Goal: Communication & Community: Answer question/provide support

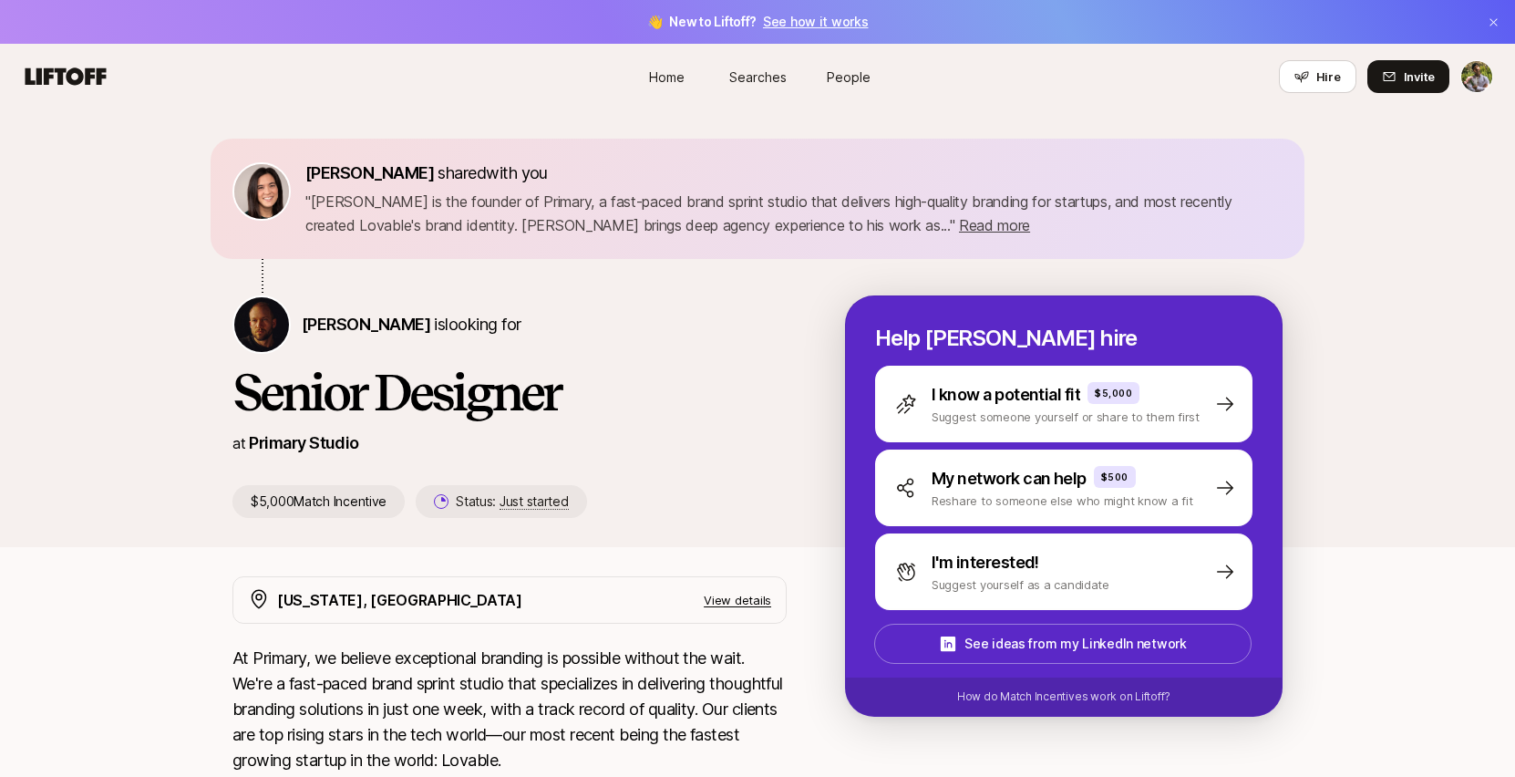
click at [673, 73] on span "Home" at bounding box center [667, 76] width 36 height 19
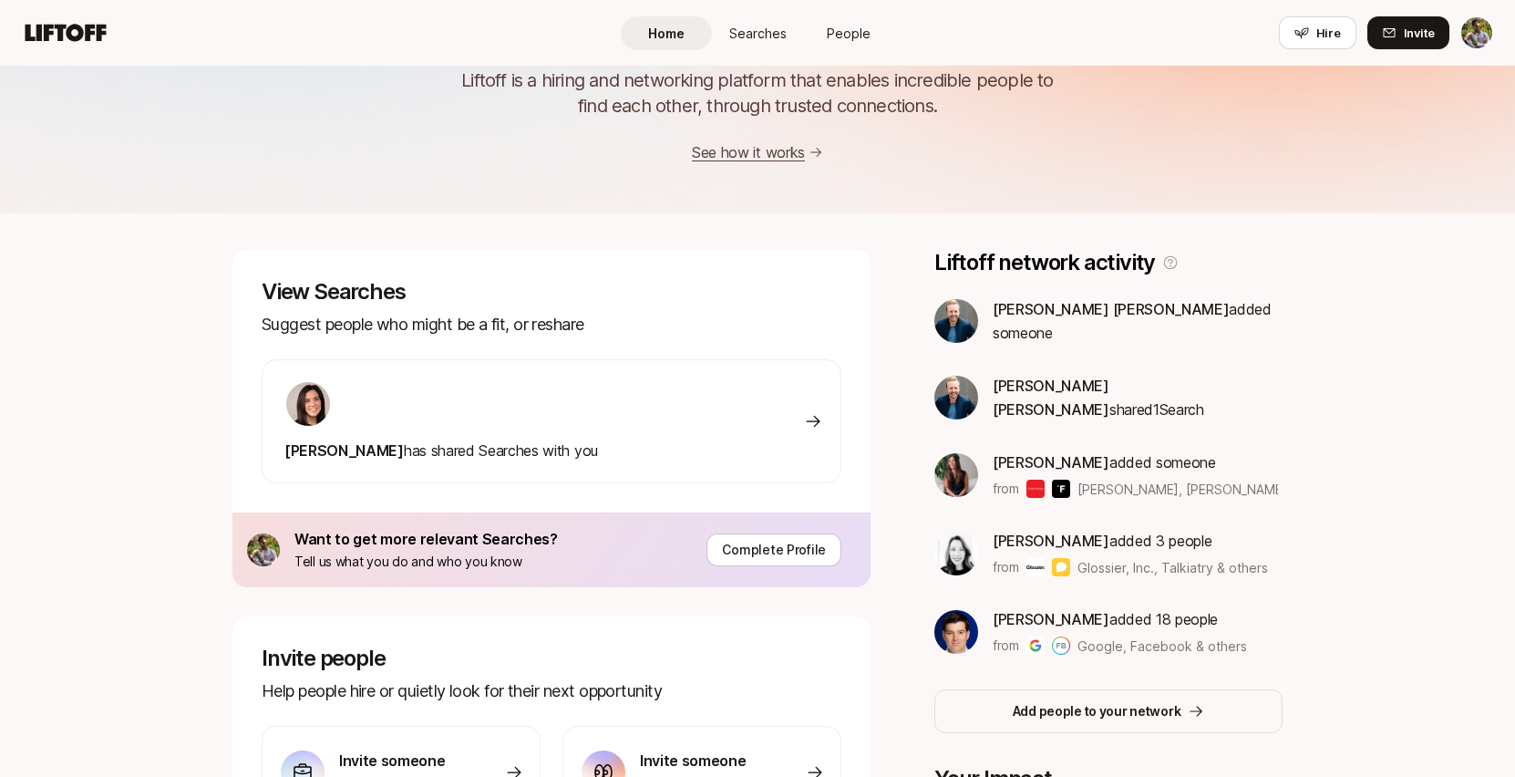
scroll to position [107, 0]
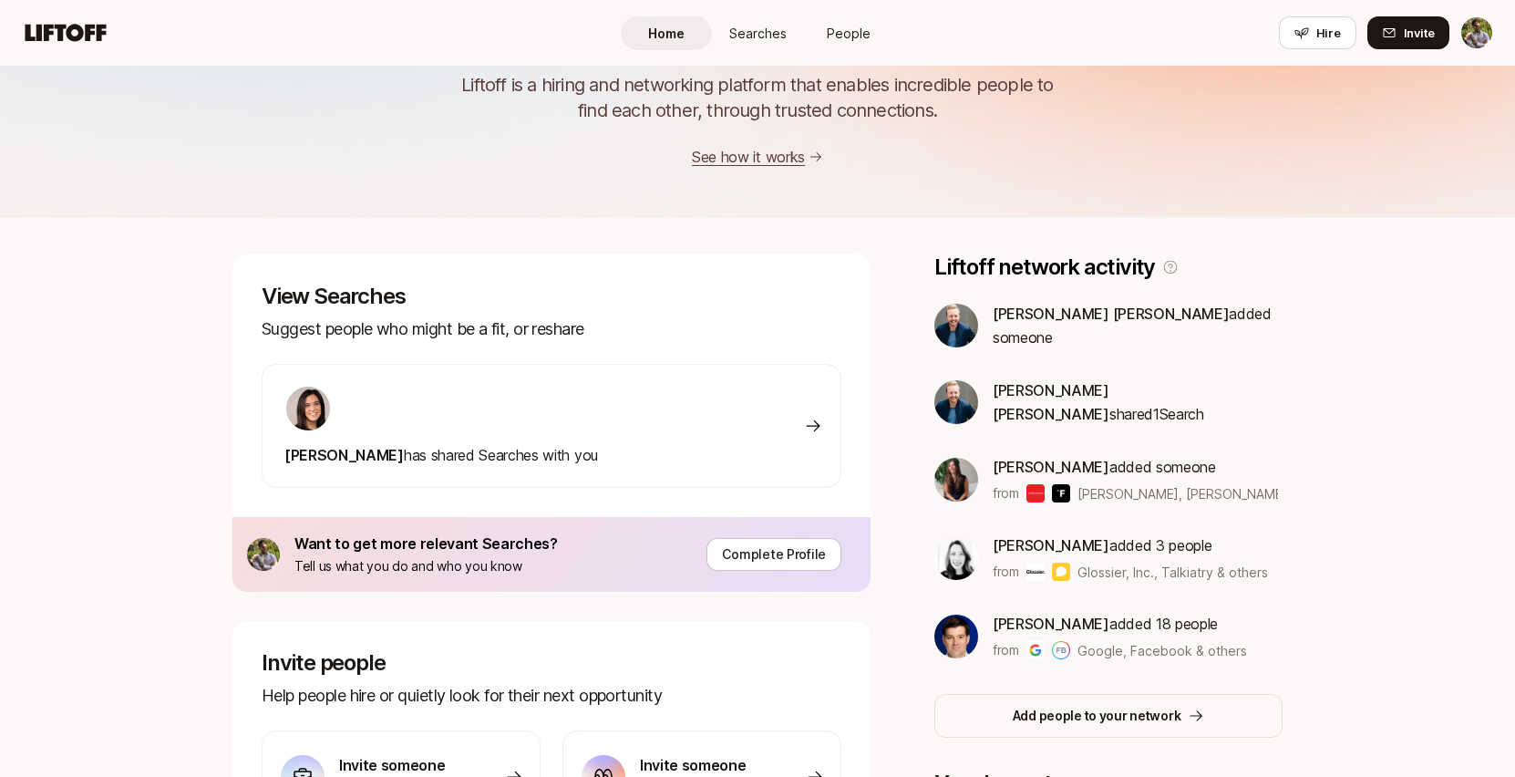
click at [733, 441] on div "[PERSON_NAME] has shared Searches with you" at bounding box center [552, 426] width 580 height 124
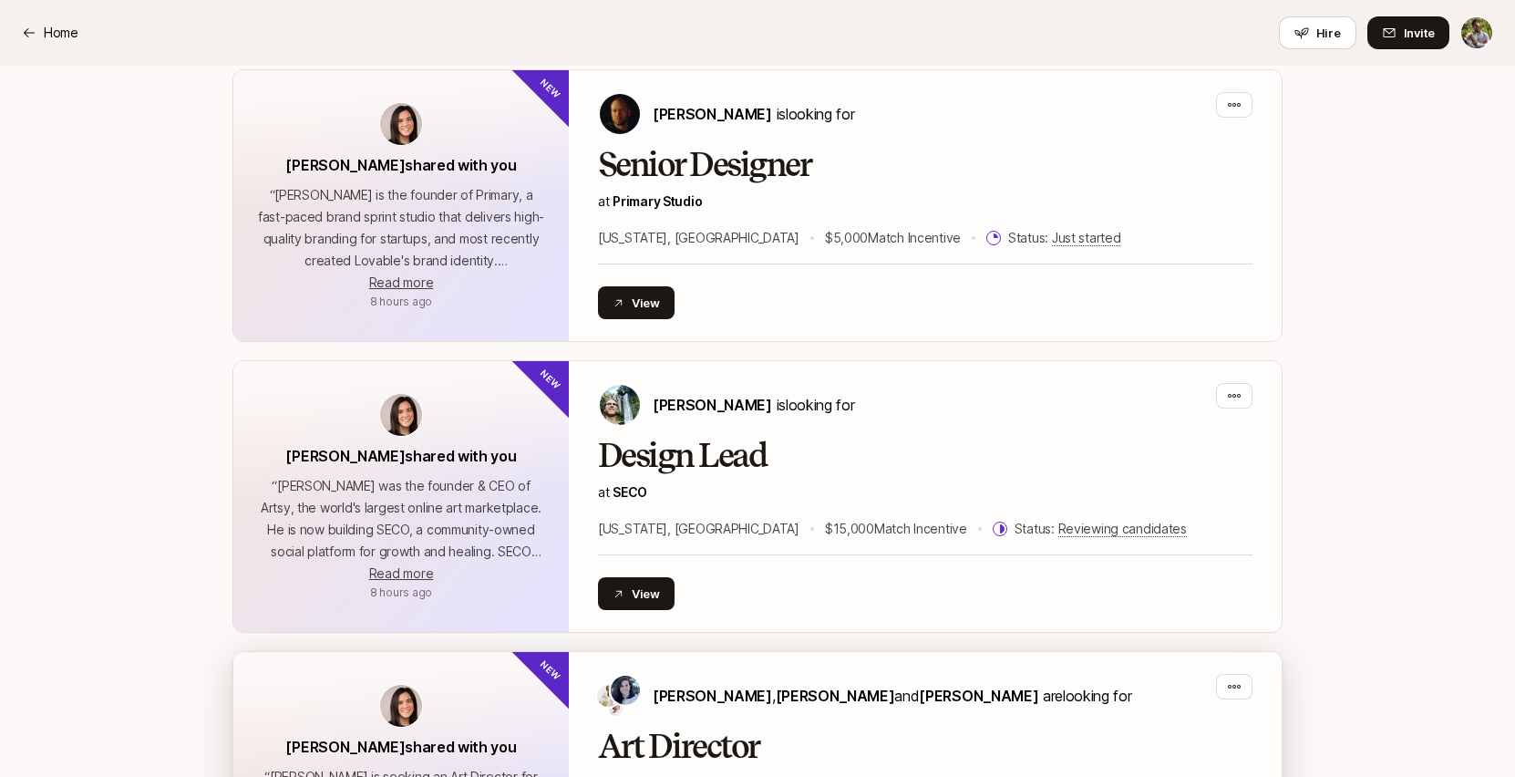
scroll to position [1146, 0]
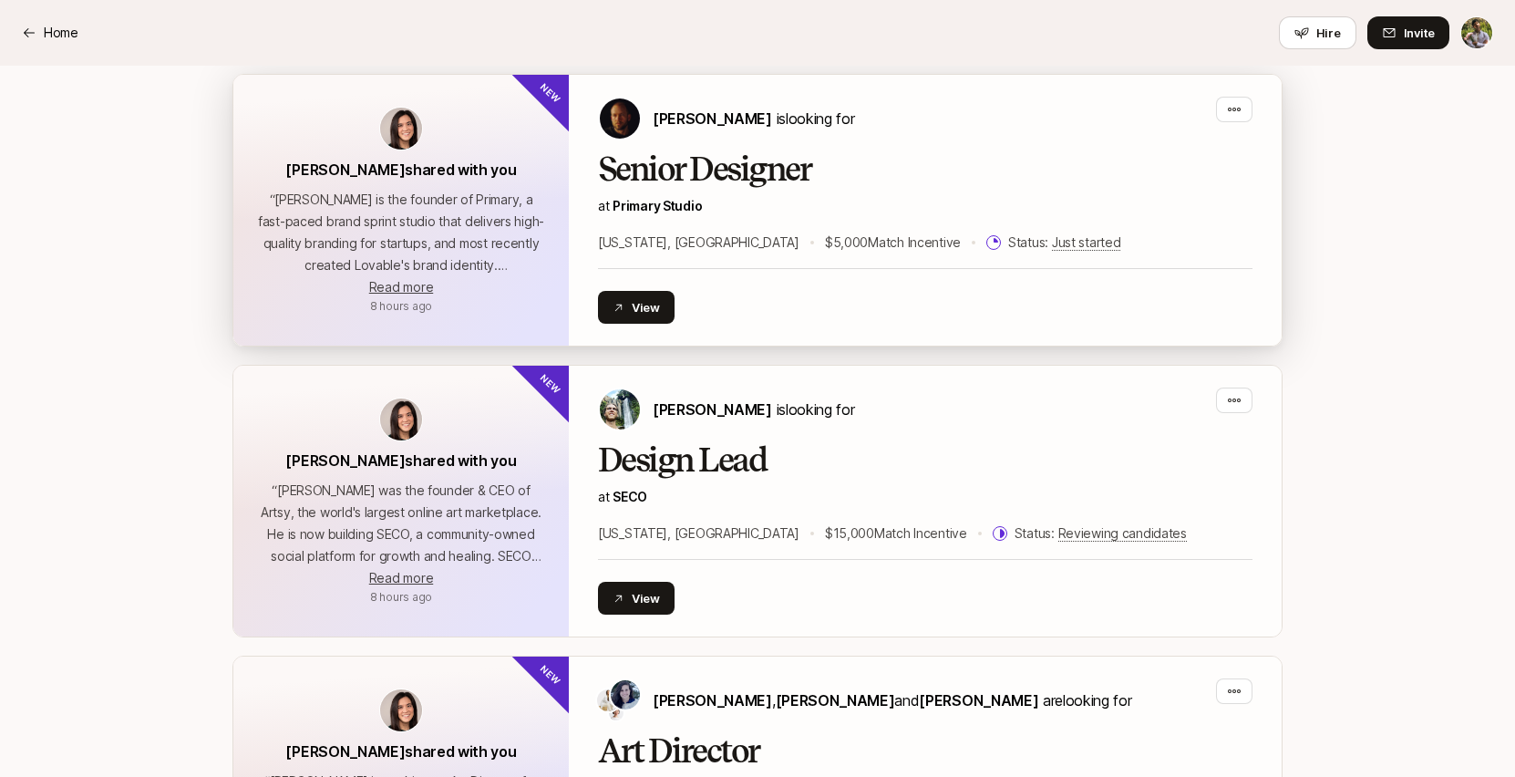
click at [846, 162] on h2 "Senior Designer" at bounding box center [925, 169] width 655 height 36
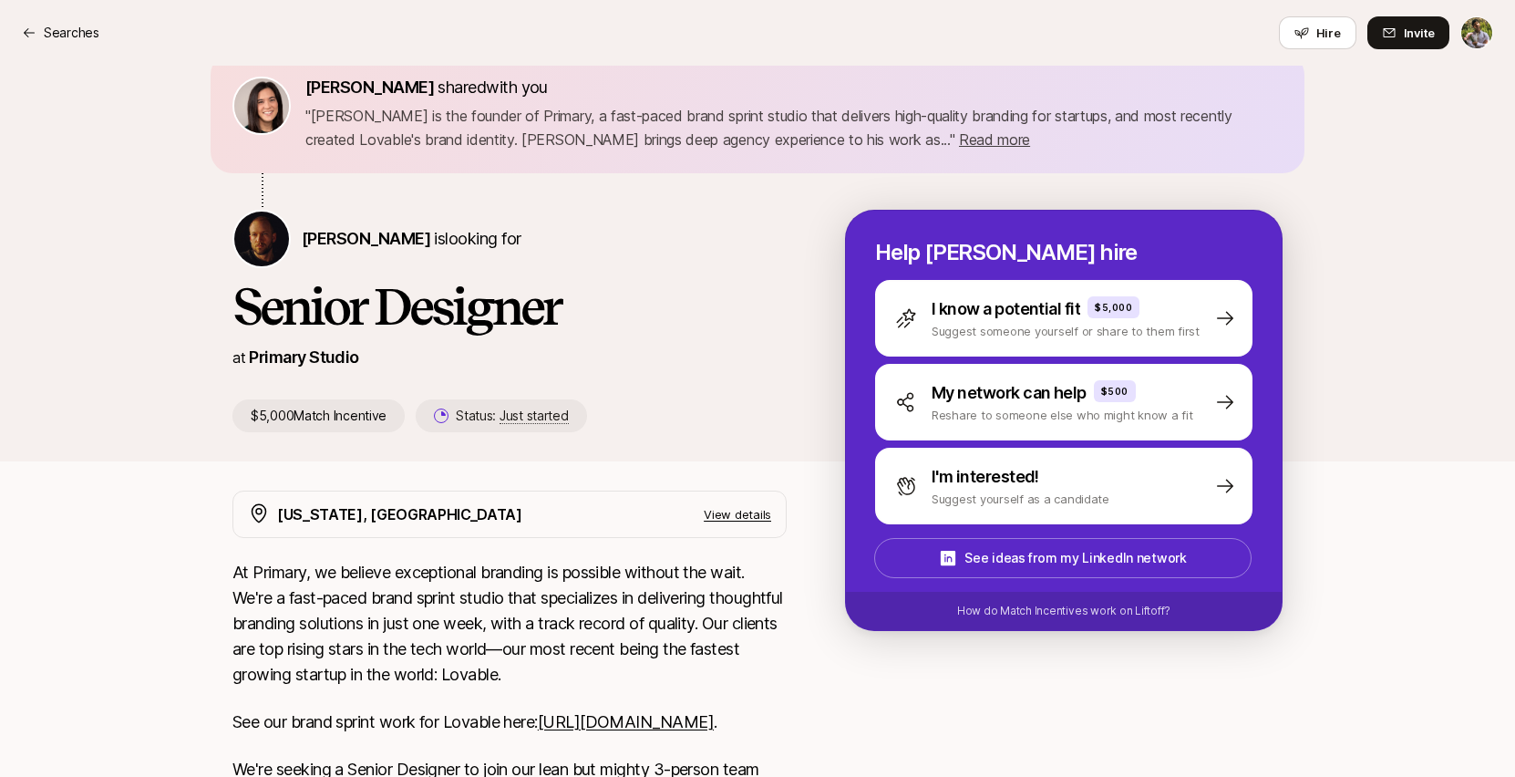
scroll to position [84, 0]
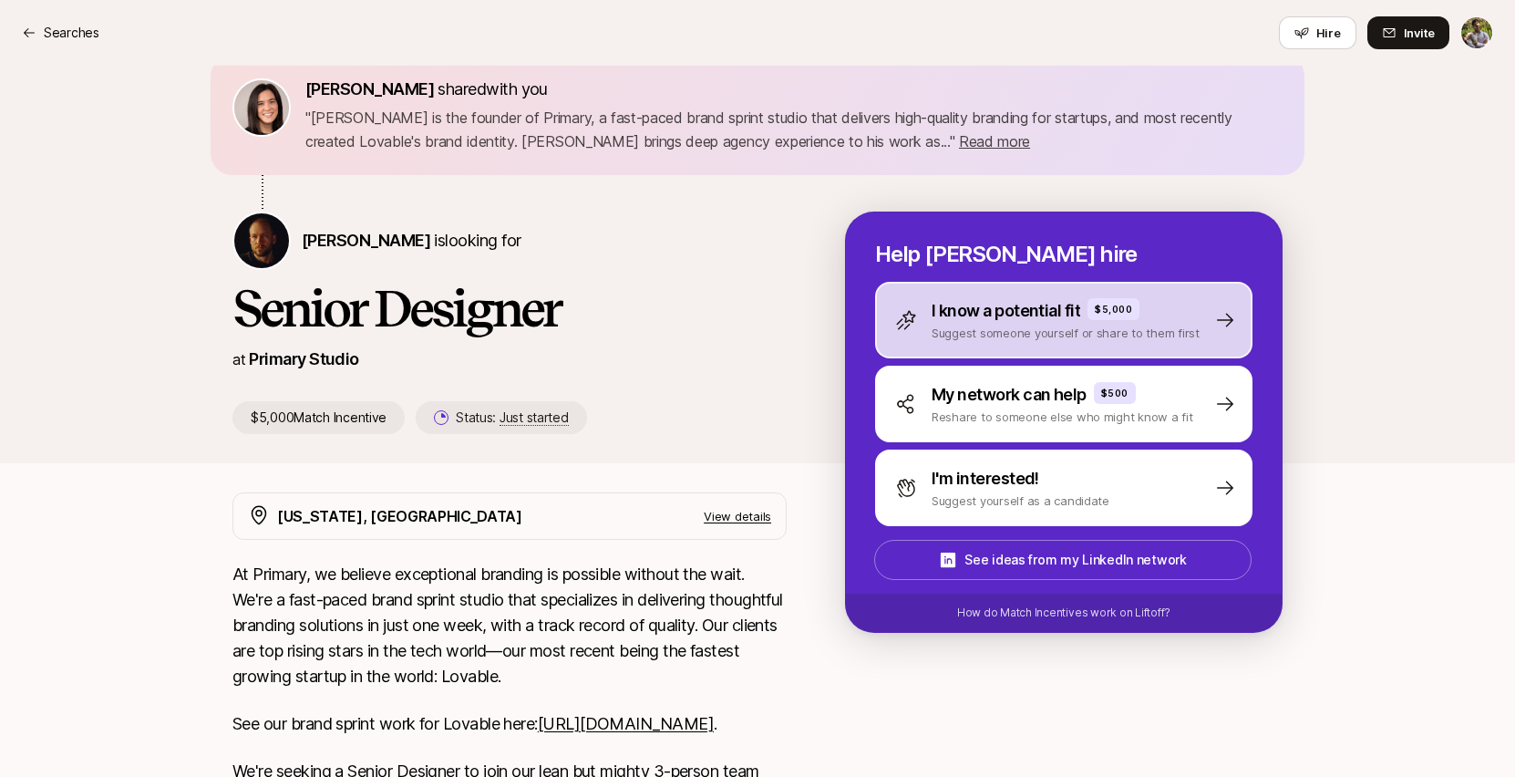
click at [1176, 314] on div "I know a potential fit $5,000" at bounding box center [1066, 311] width 268 height 26
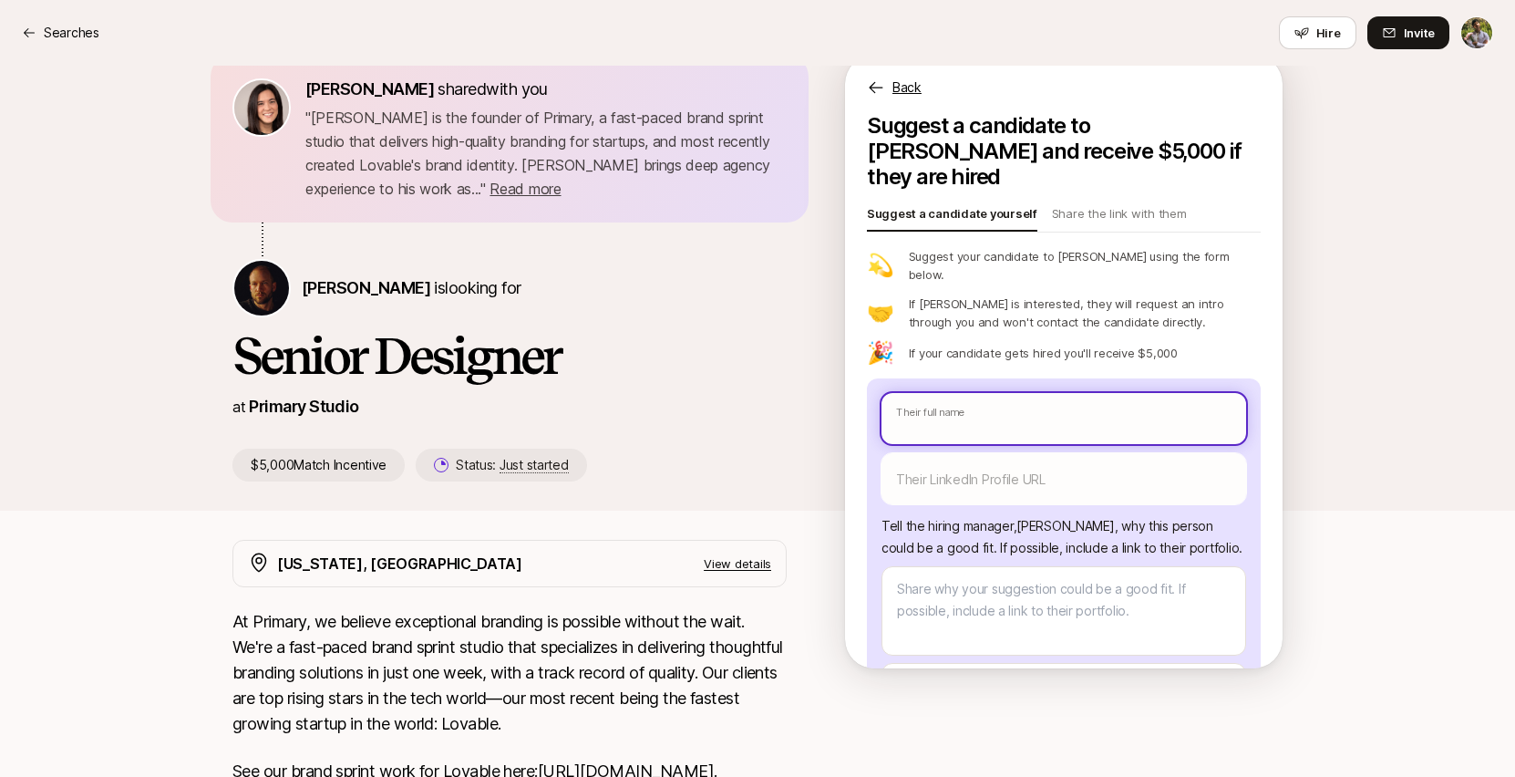
click at [1006, 393] on input "text" at bounding box center [1064, 418] width 365 height 51
type textarea "x"
type input "S"
type textarea "x"
type input "So"
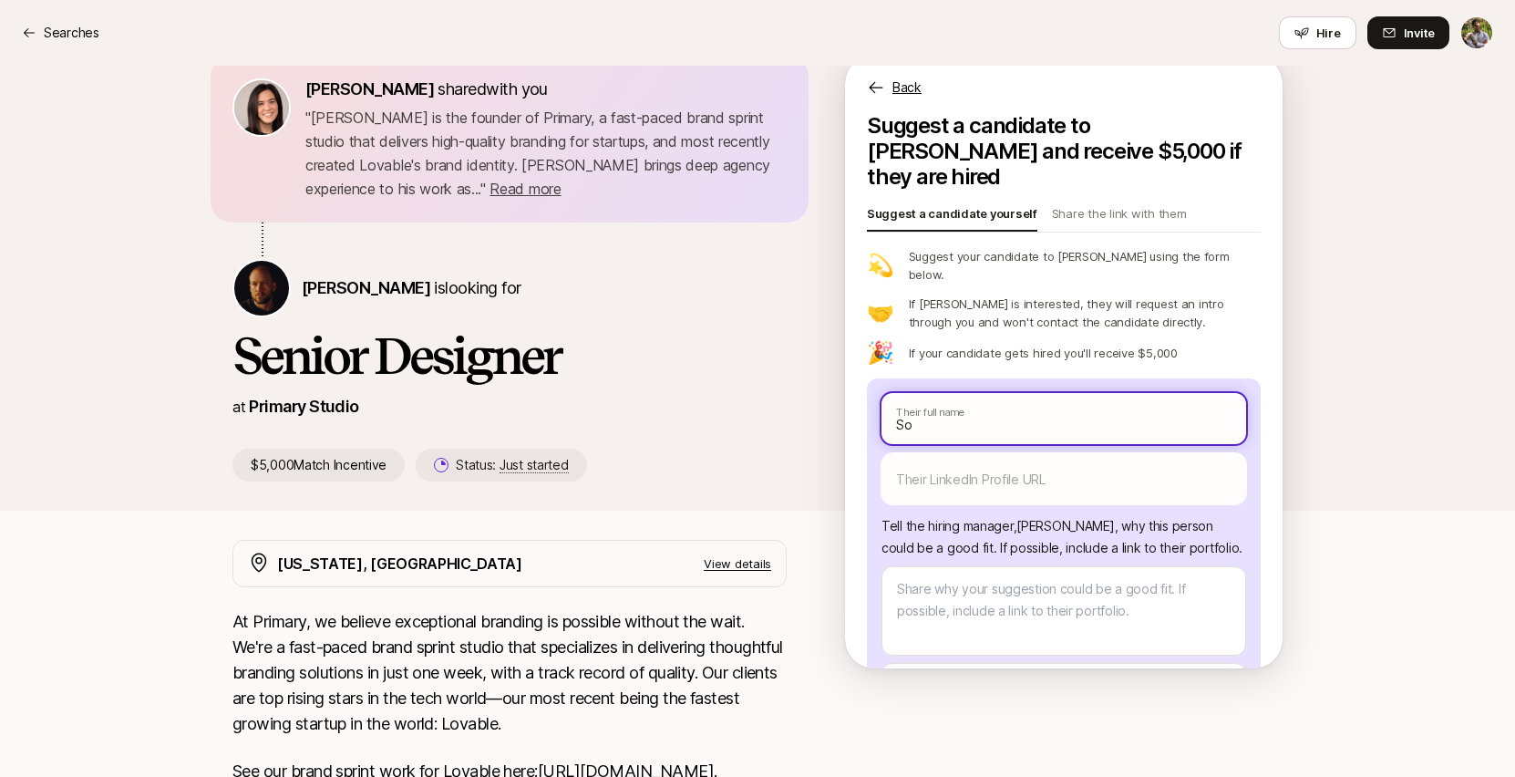
type textarea "x"
type input "Soph"
type textarea "x"
type input "Sophi"
type textarea "x"
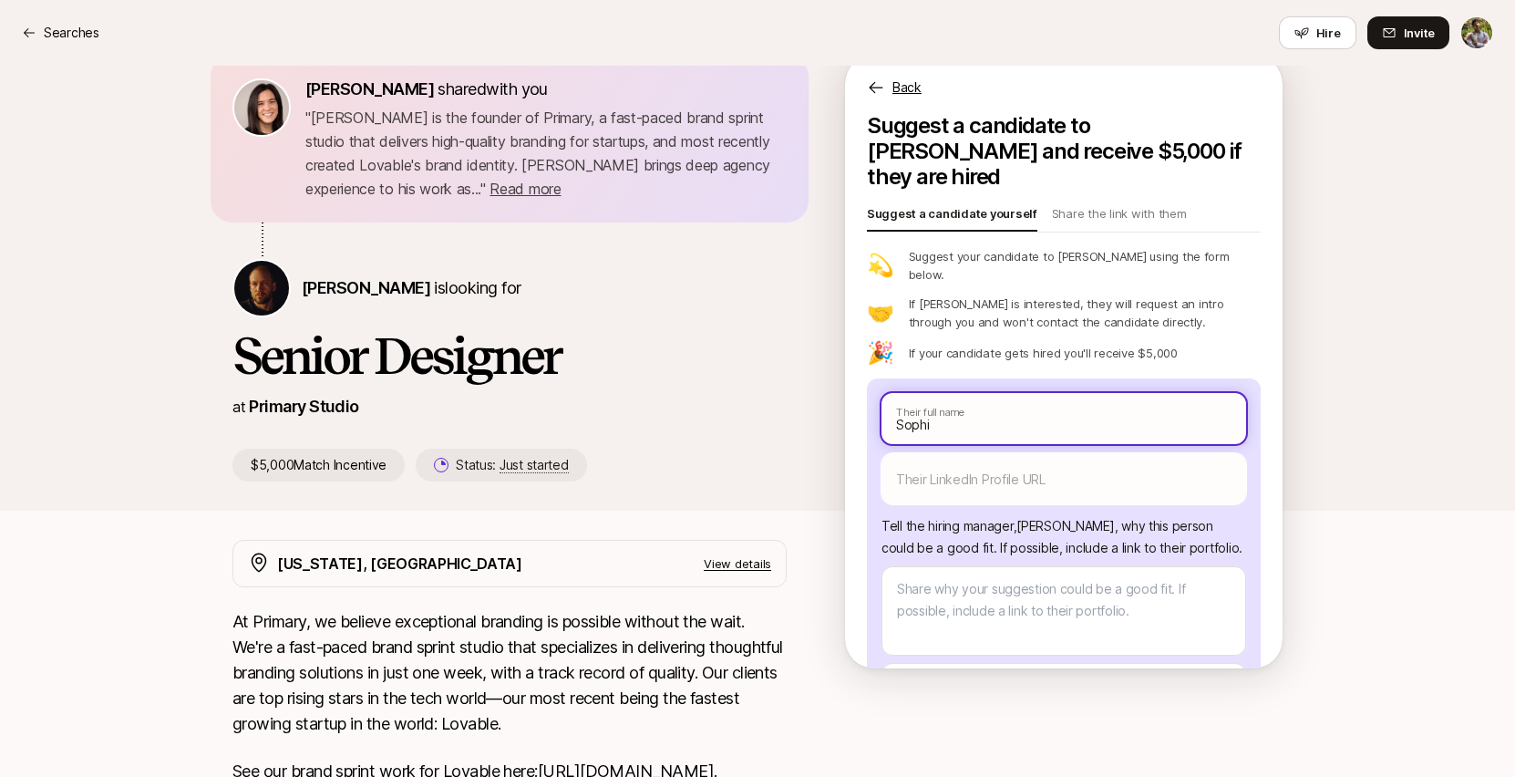
type input "[PERSON_NAME]"
type textarea "x"
type input "[PERSON_NAME]"
type textarea "x"
type input "[PERSON_NAME]"
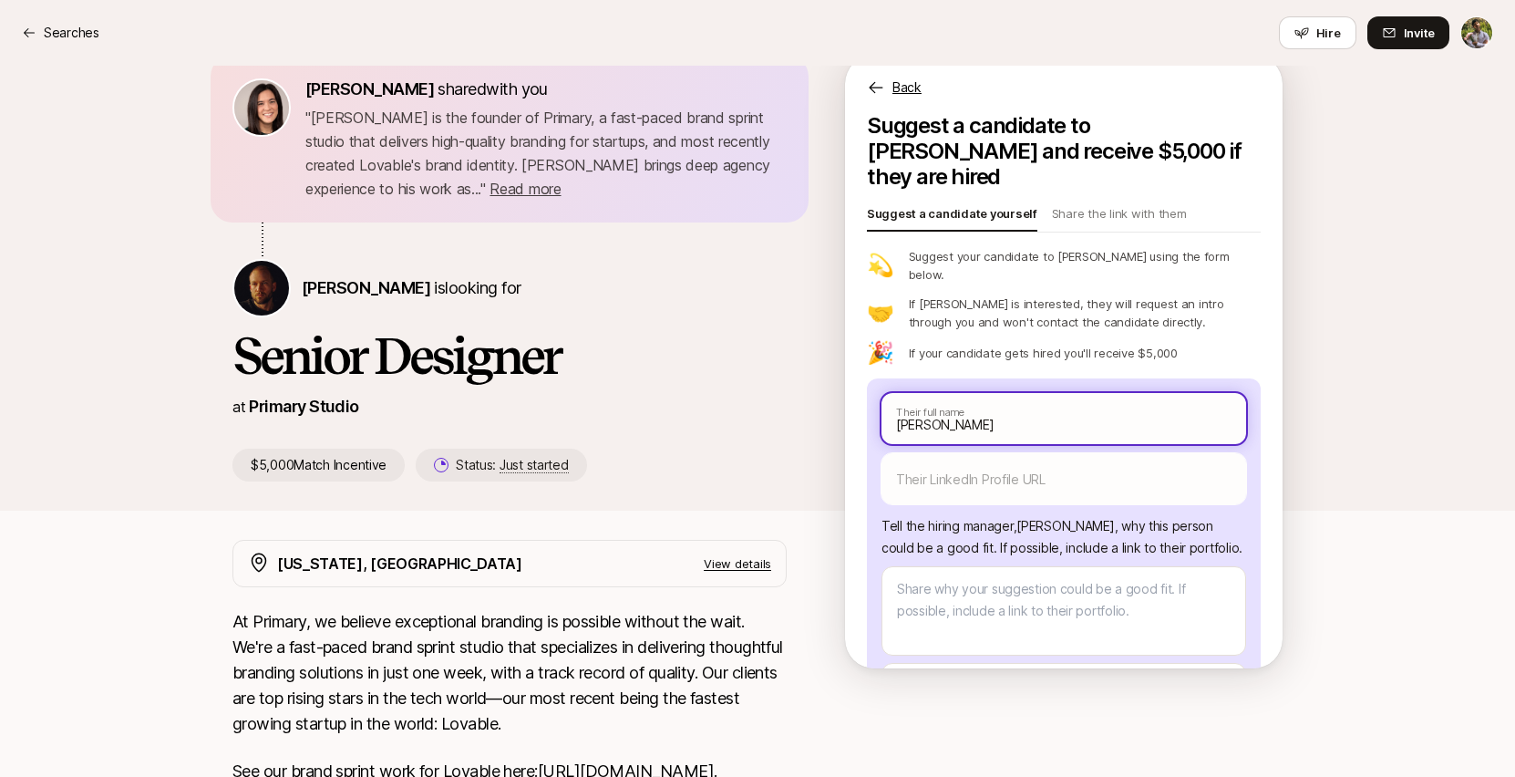
type textarea "x"
type input "[PERSON_NAME]"
type textarea "x"
type input "[PERSON_NAME]"
type textarea "x"
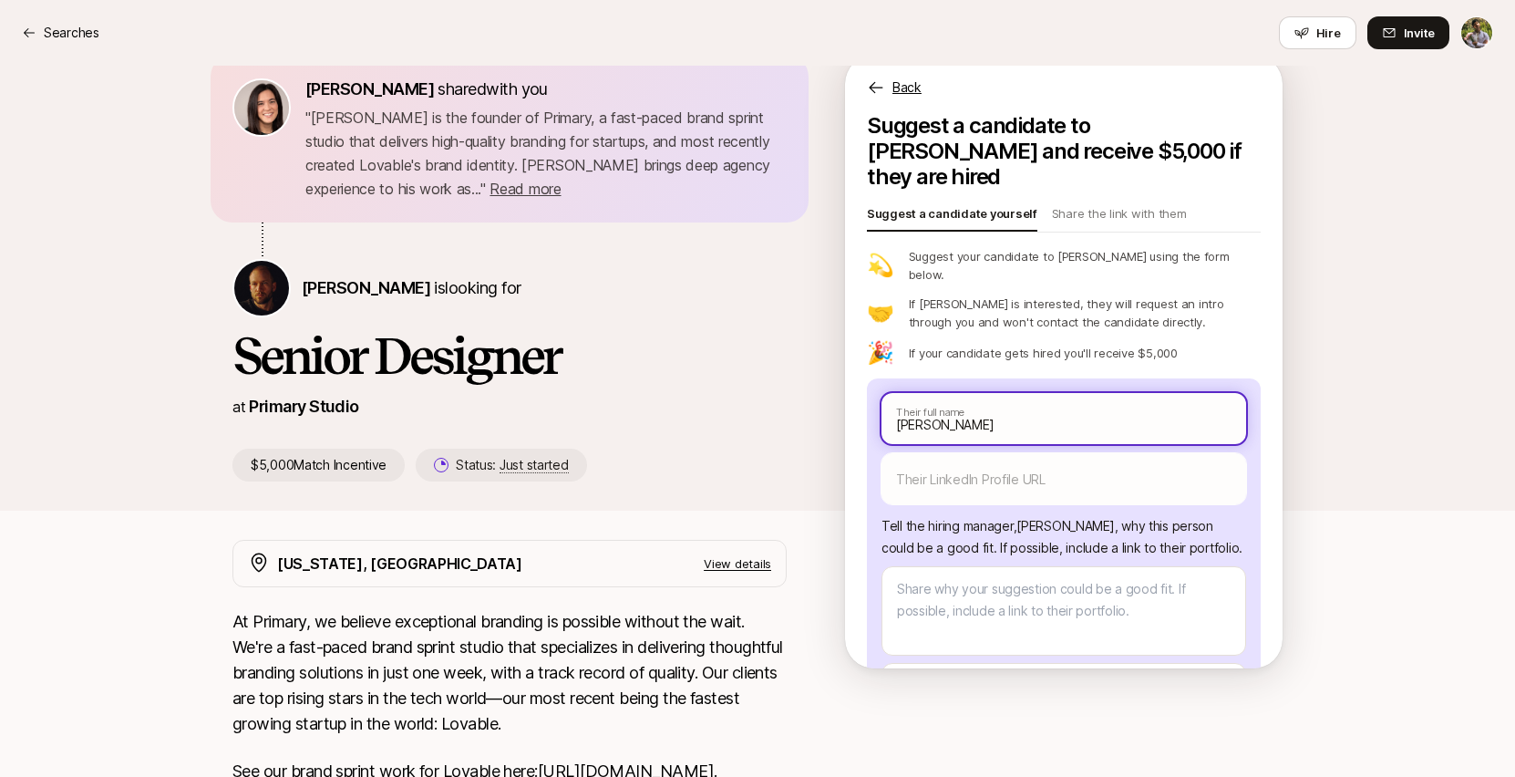
type input "[PERSON_NAME]"
type textarea "x"
type input "[PERSON_NAME]"
type textarea "x"
type input "[PERSON_NAME]"
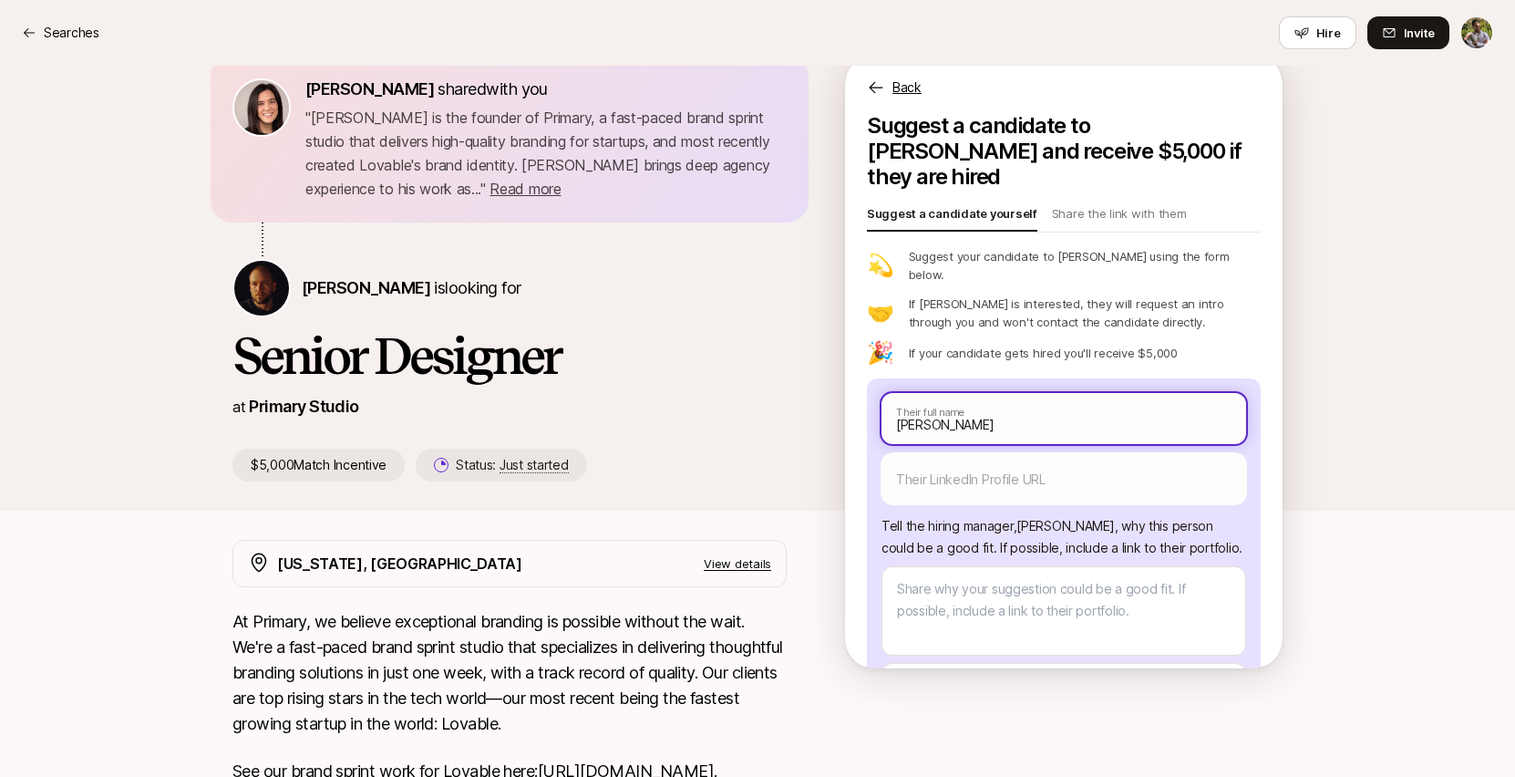
type textarea "x"
type input "[PERSON_NAME]"
type textarea "x"
type input "[PERSON_NAME]"
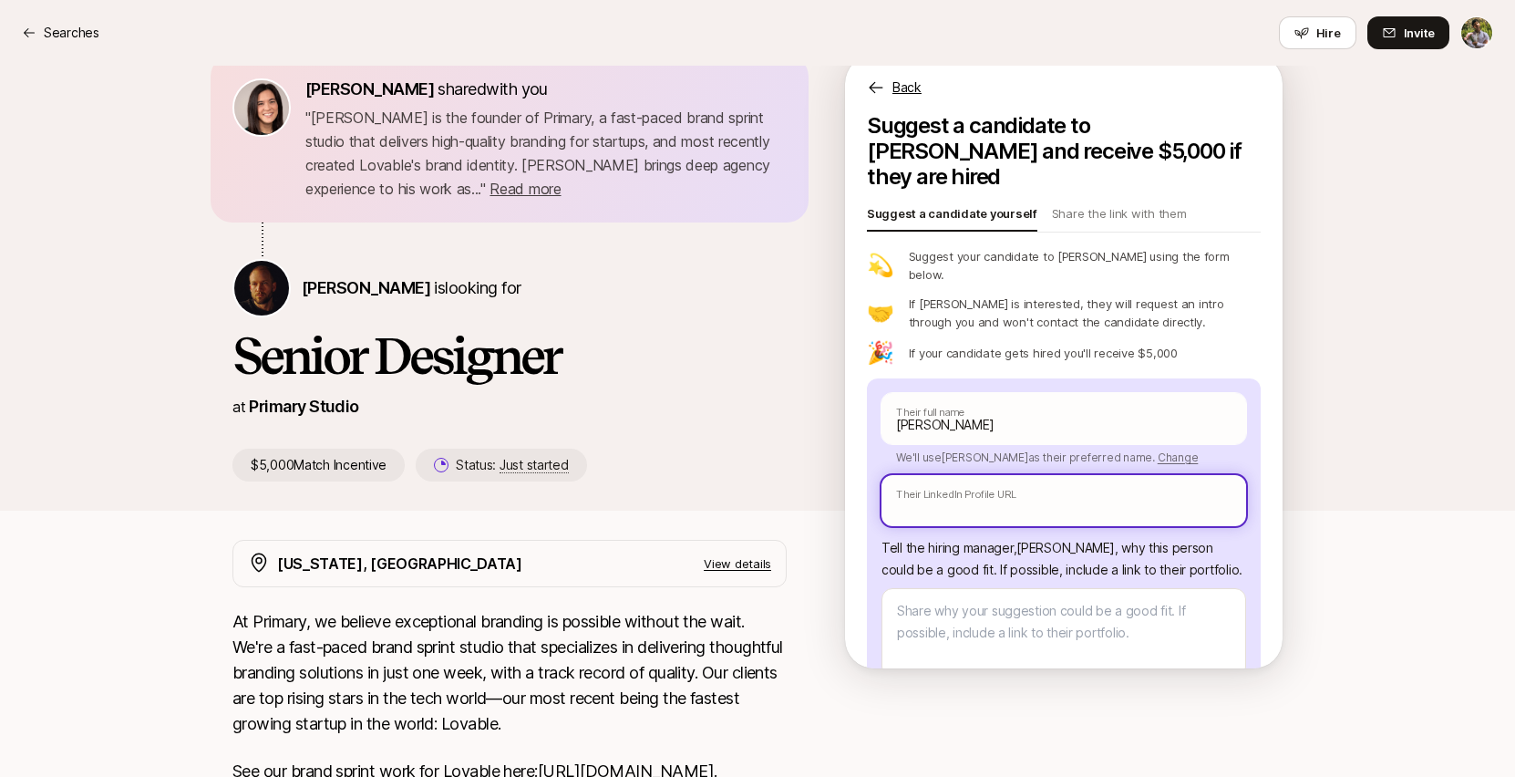
paste input "[URL][DOMAIN_NAME][PERSON_NAME]"
type textarea "x"
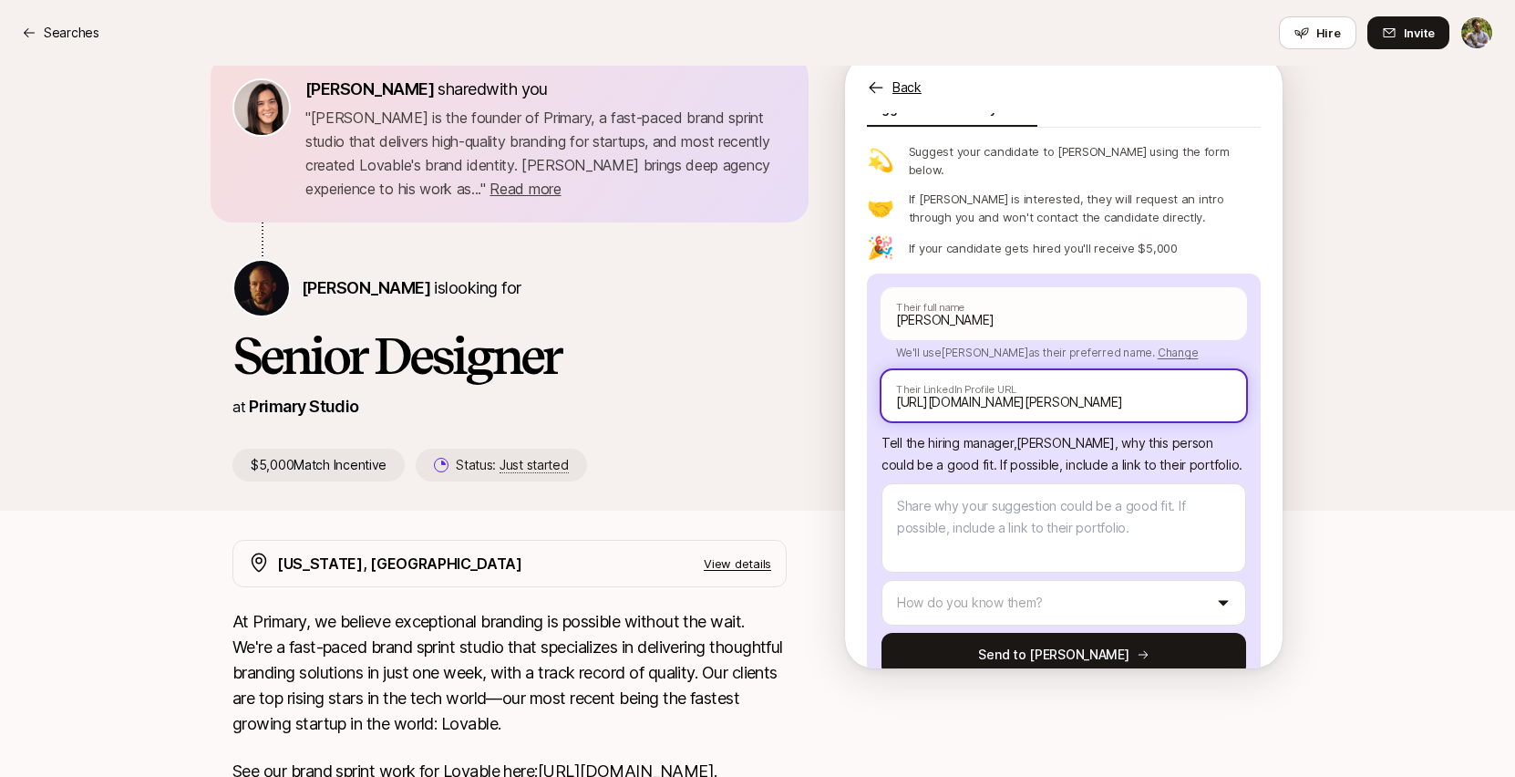
scroll to position [109, 0]
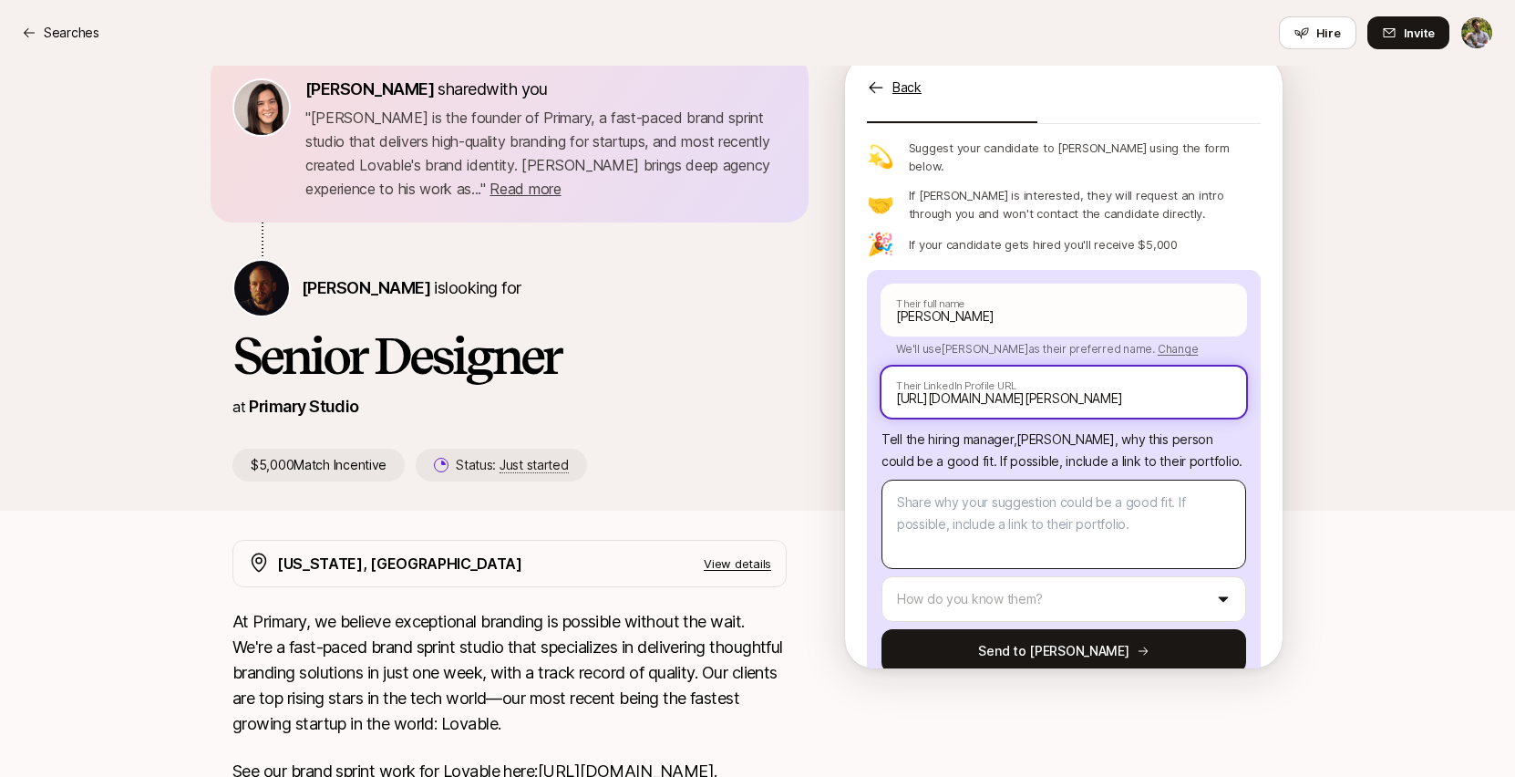
type input "[URL][DOMAIN_NAME][PERSON_NAME]"
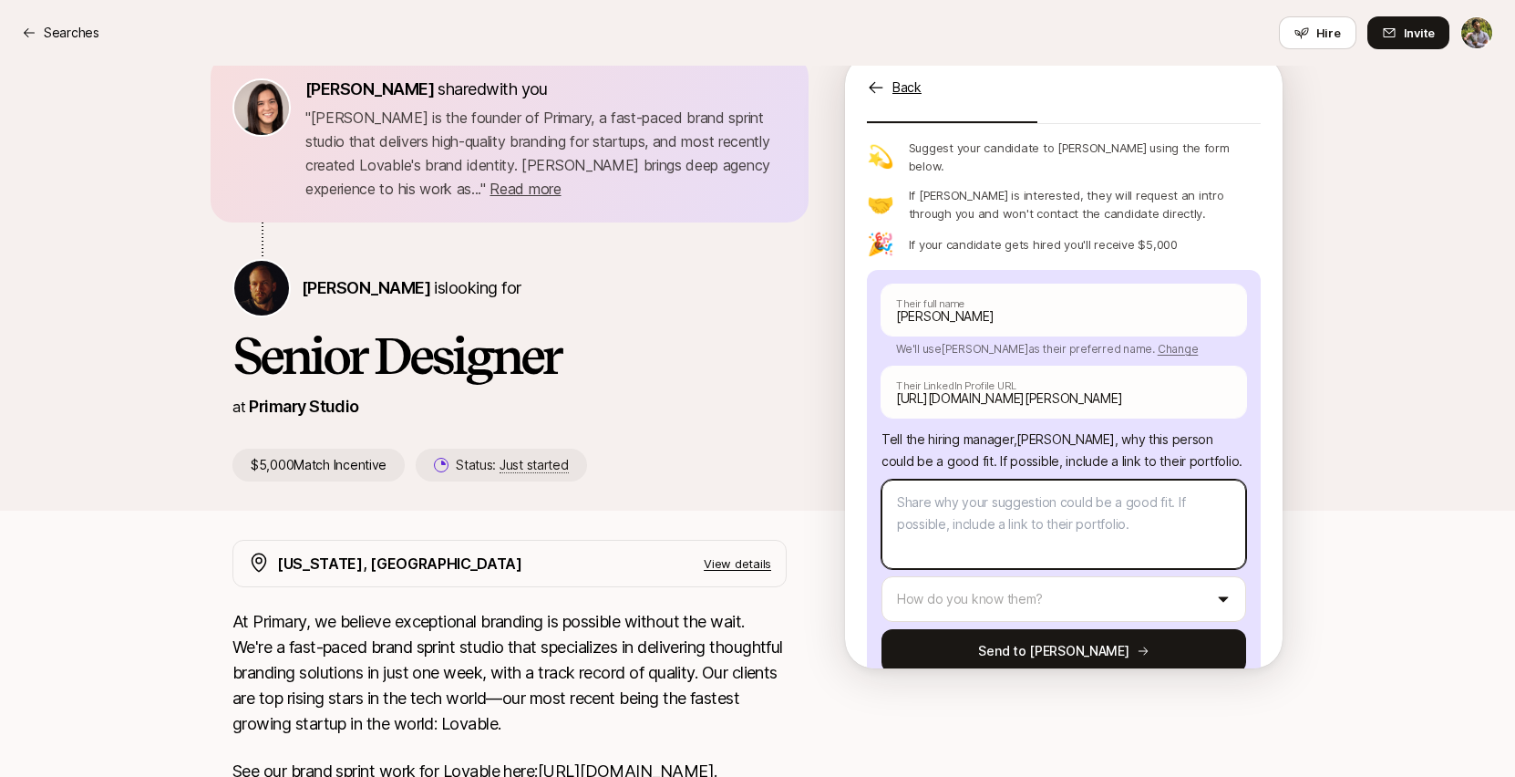
click at [1213, 499] on textarea at bounding box center [1064, 524] width 365 height 89
paste textarea "[DOMAIN_NAME]"
type textarea "x"
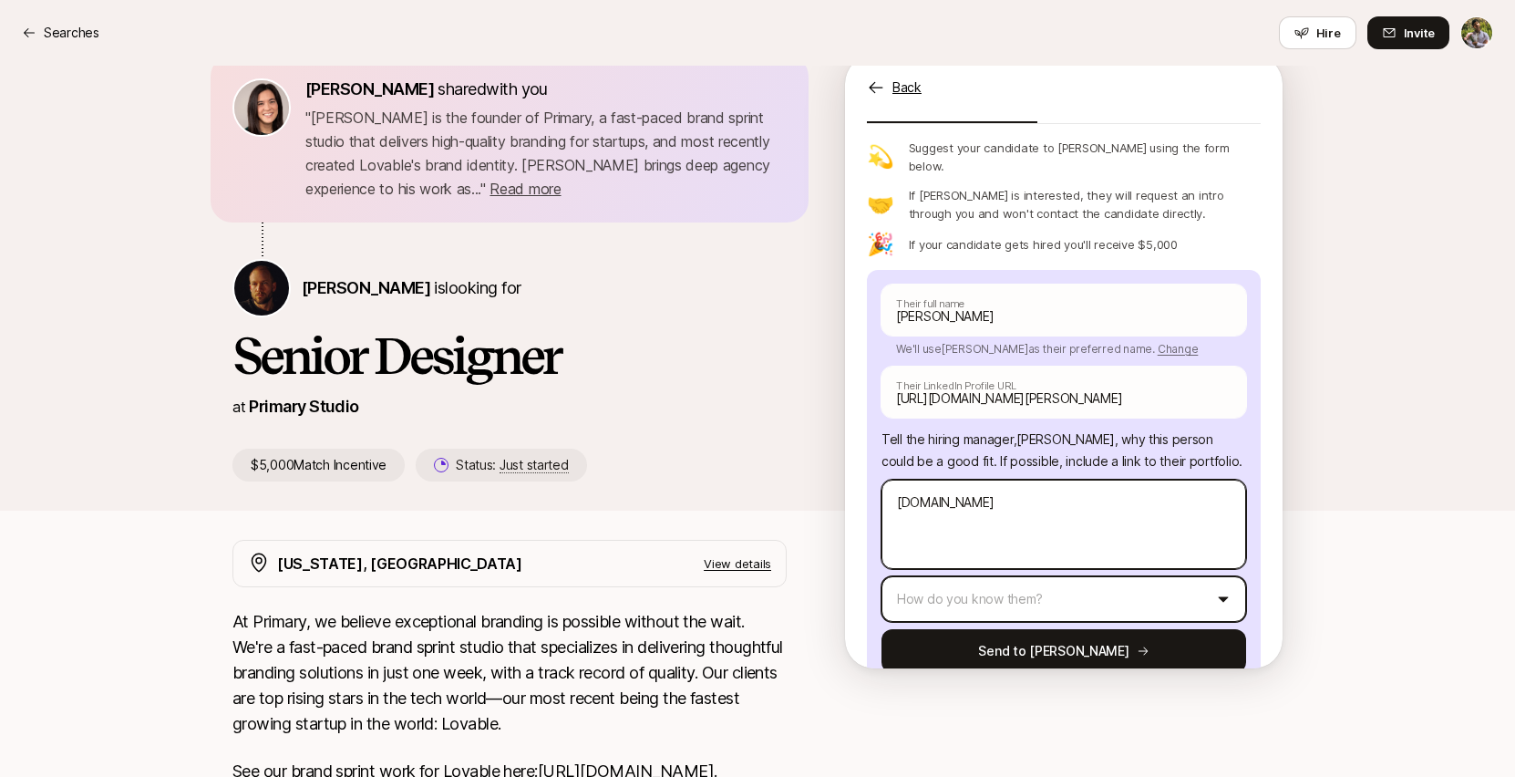
type textarea "[DOMAIN_NAME]"
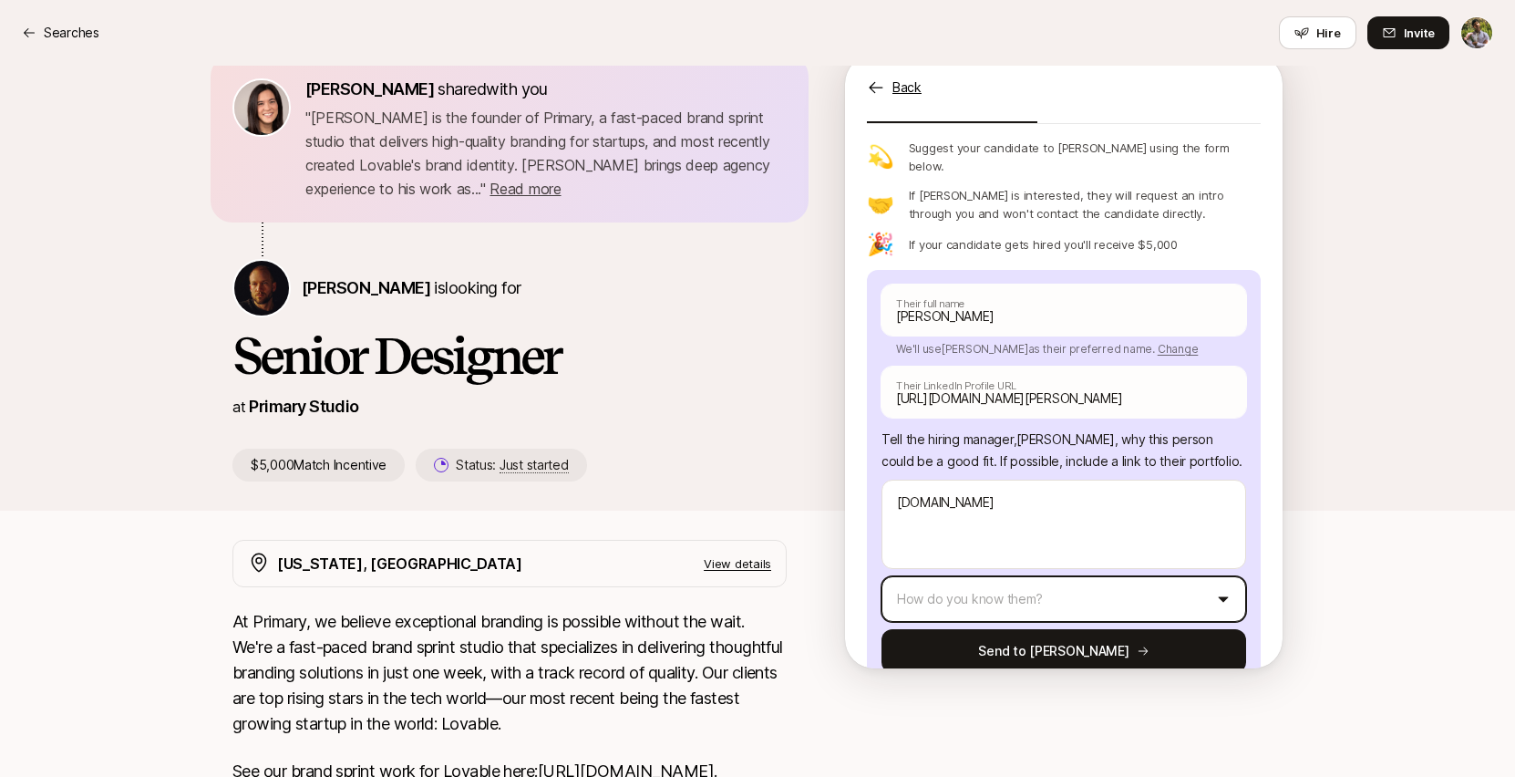
click at [1094, 571] on html "👋 New to Liftoff? See how it works Searches Searches Hire Invite [PERSON_NAME] …" at bounding box center [757, 304] width 1515 height 777
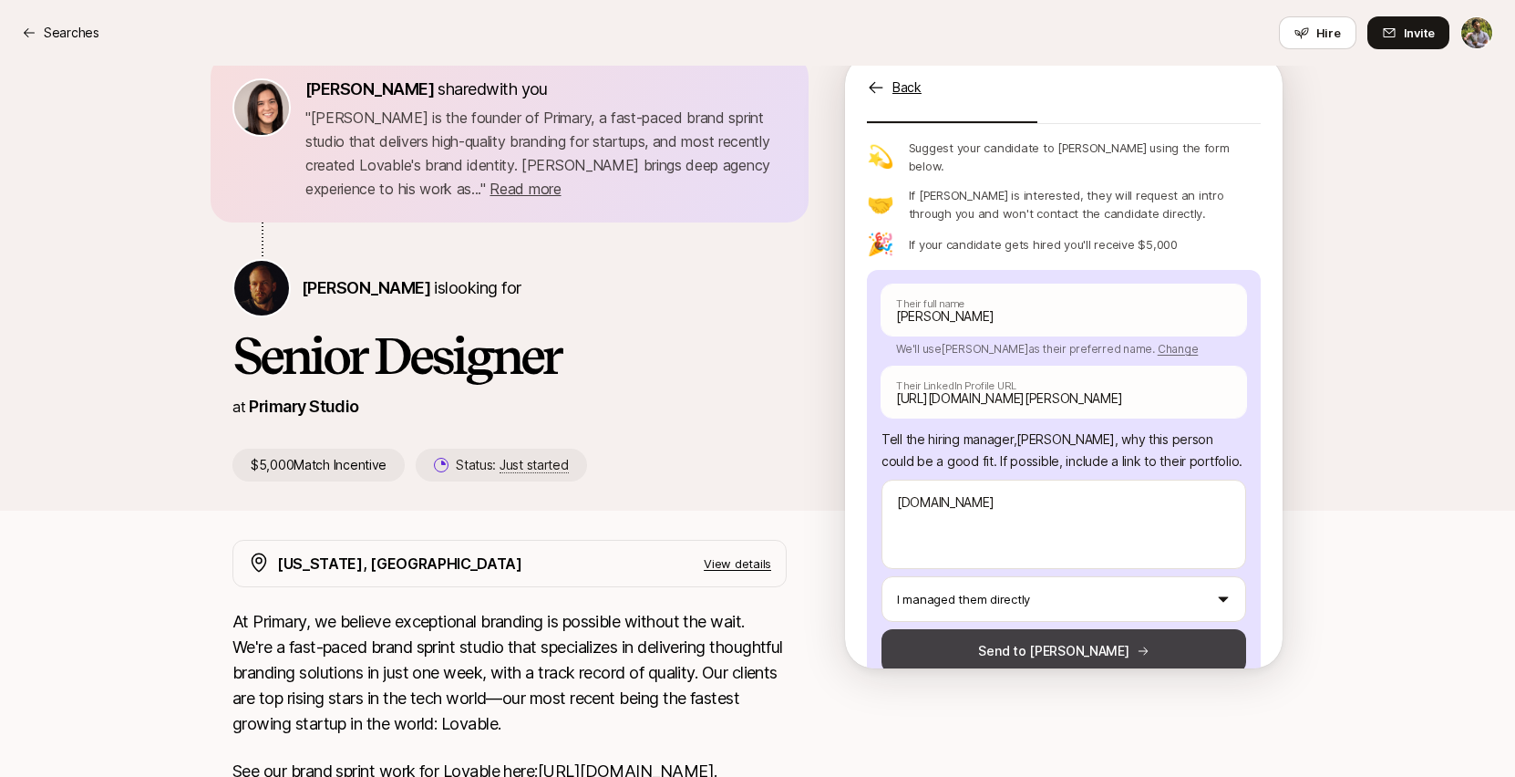
click at [1105, 629] on button "Send to [PERSON_NAME]" at bounding box center [1064, 651] width 365 height 44
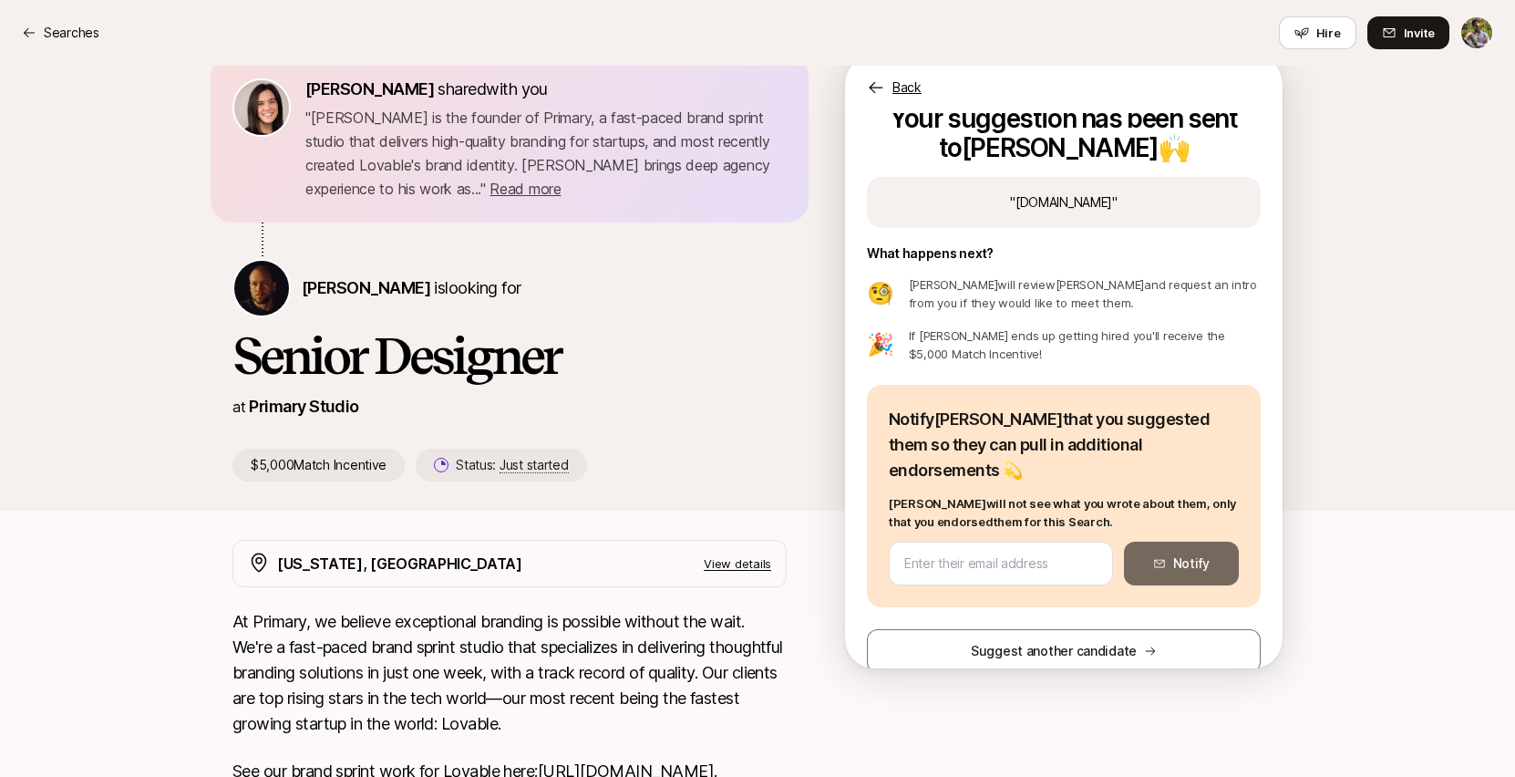
scroll to position [0, 0]
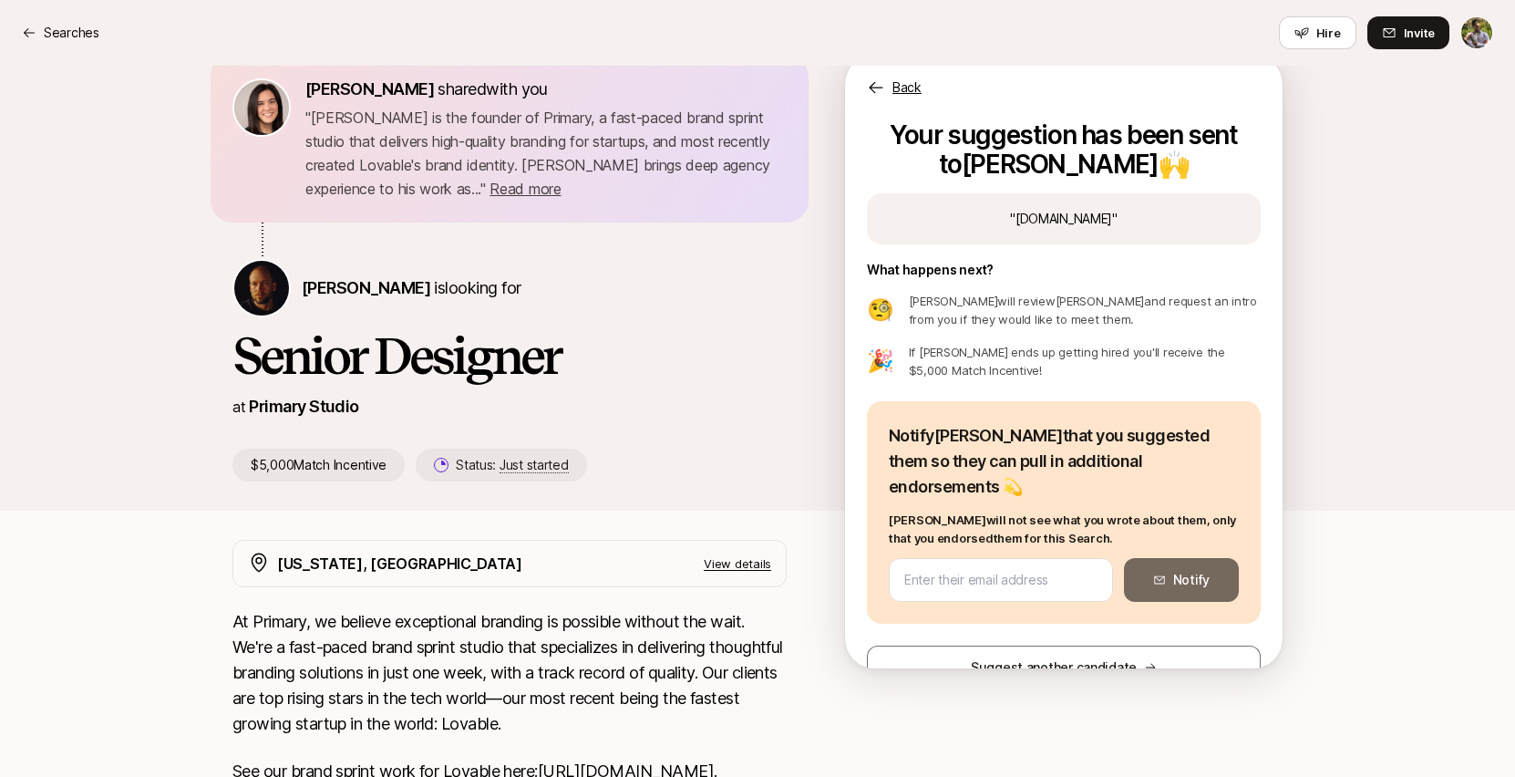
click at [67, 46] on div "Searches Hire Invite" at bounding box center [758, 32] width 1472 height 33
click at [65, 34] on p "Searches" at bounding box center [72, 33] width 56 height 22
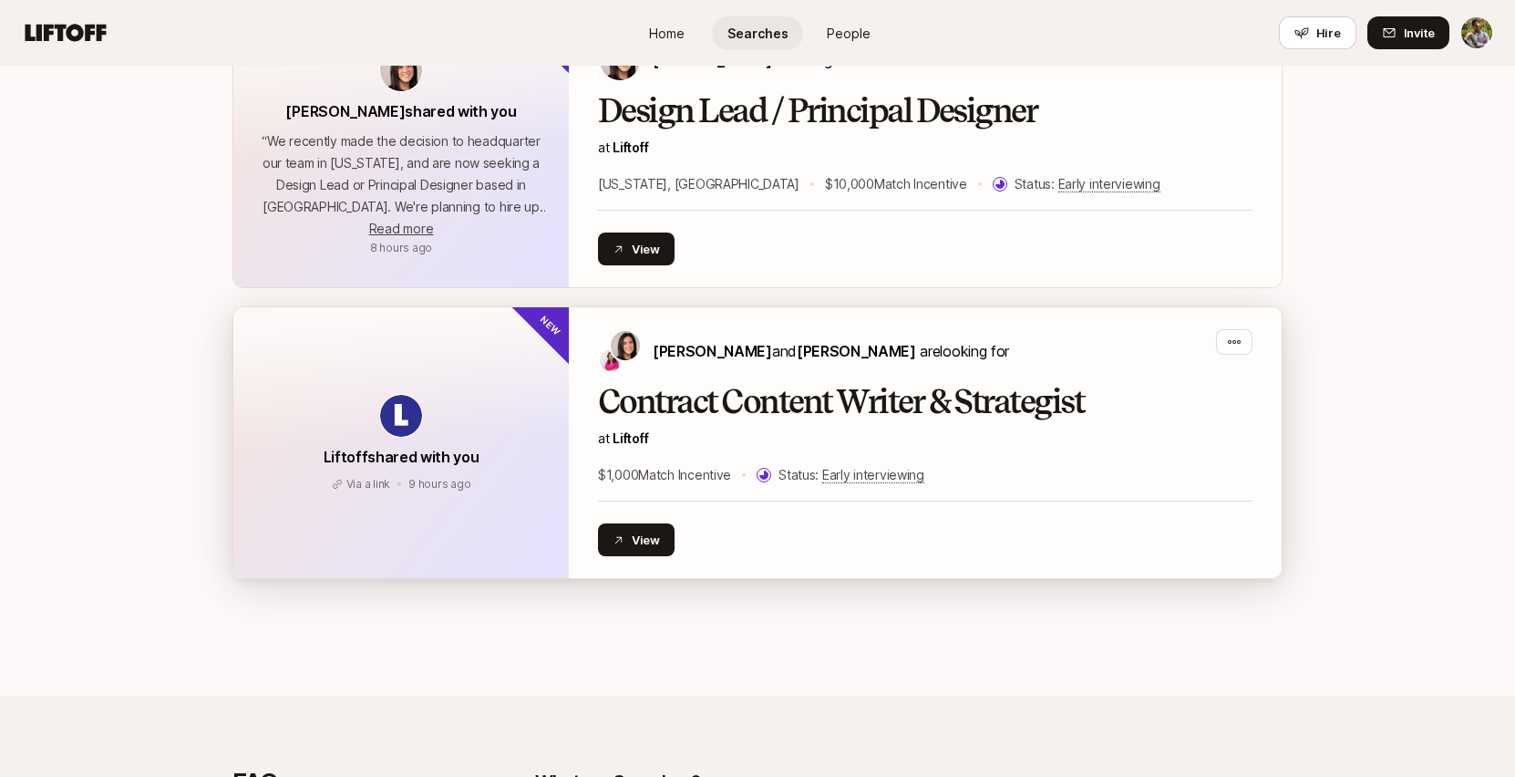
scroll to position [3228, 0]
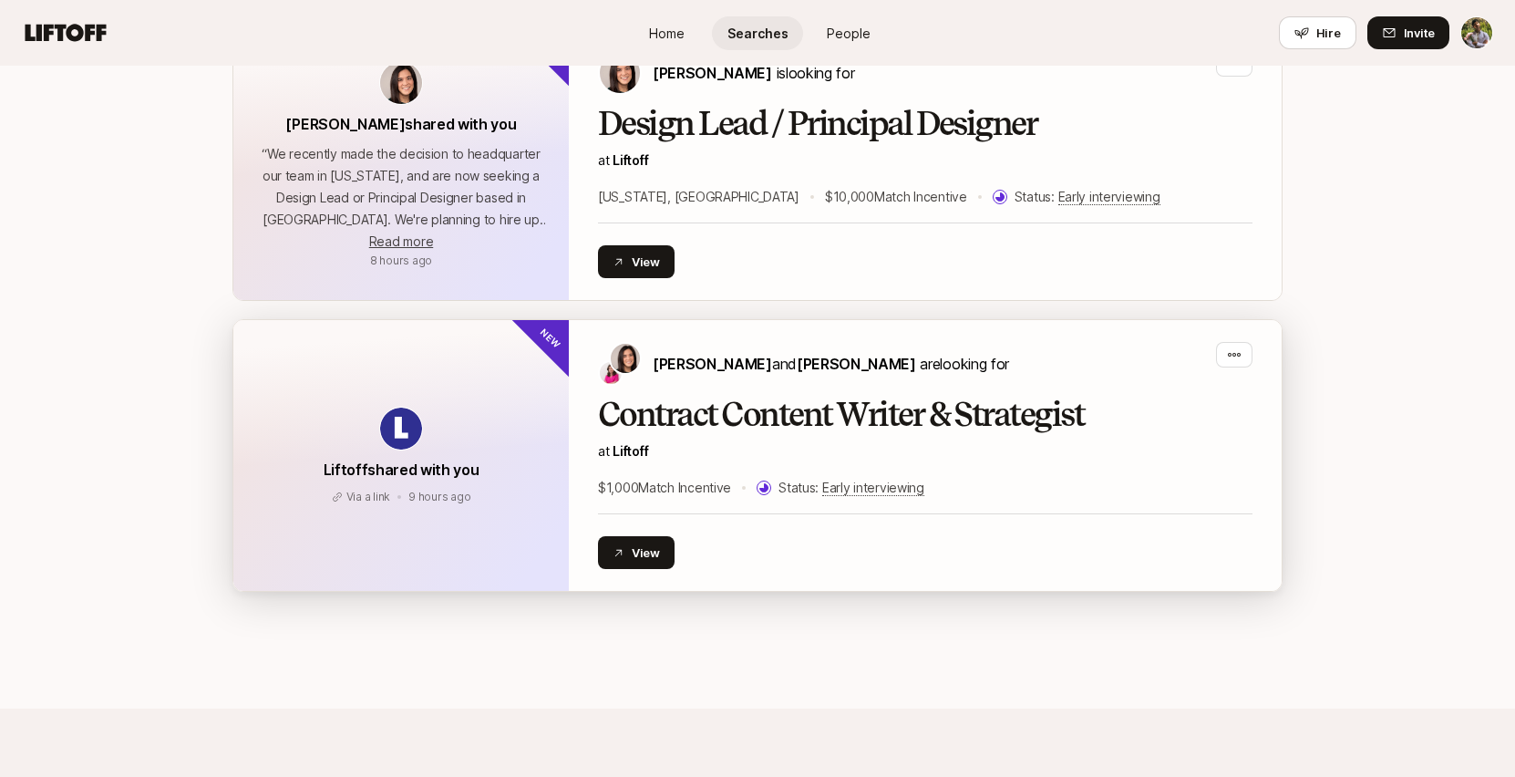
click at [1148, 440] on p "at Liftoff" at bounding box center [925, 451] width 655 height 22
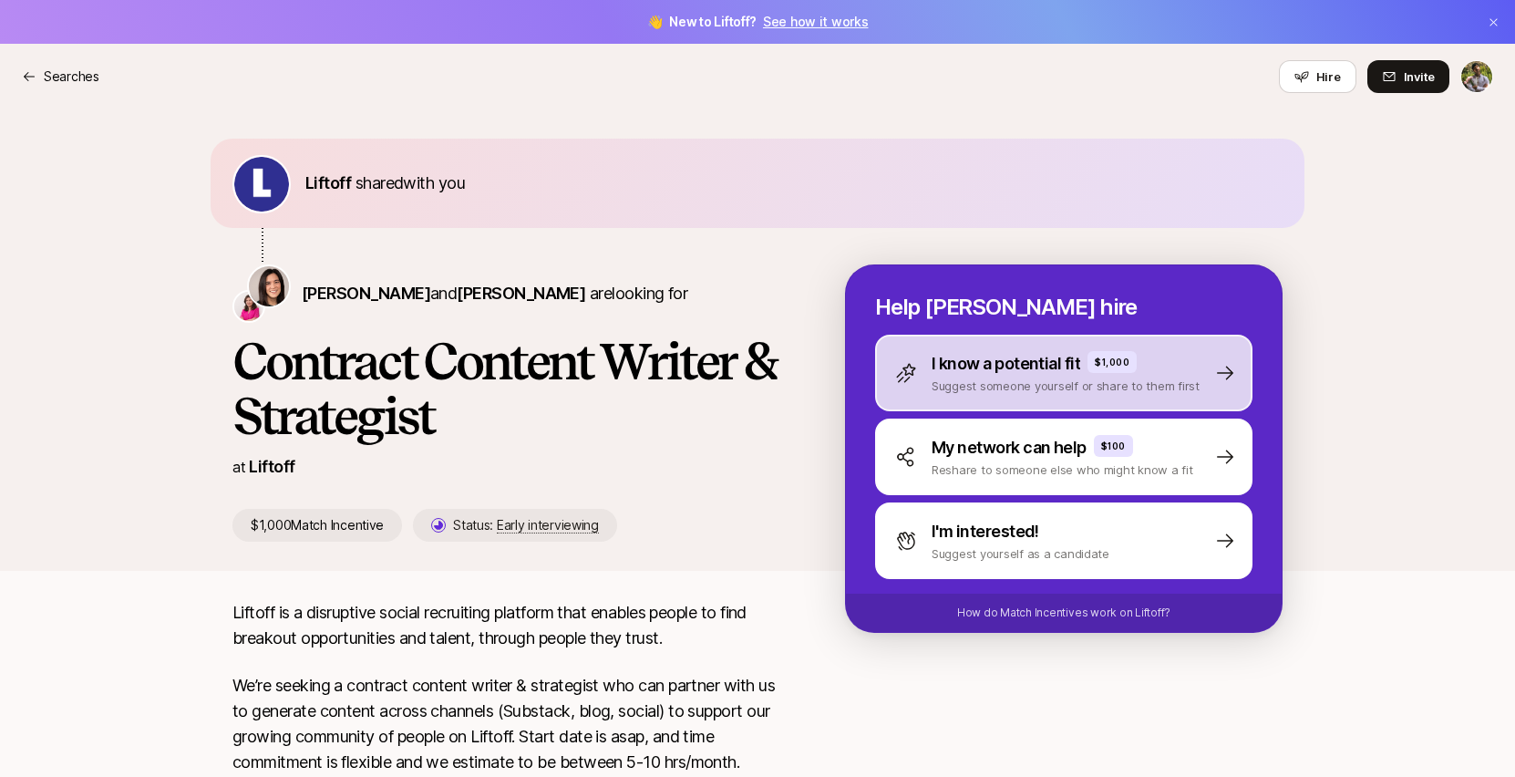
click at [1225, 354] on div "I know a potential fit $1,000 Suggest someone yourself or share to them first" at bounding box center [1064, 373] width 378 height 77
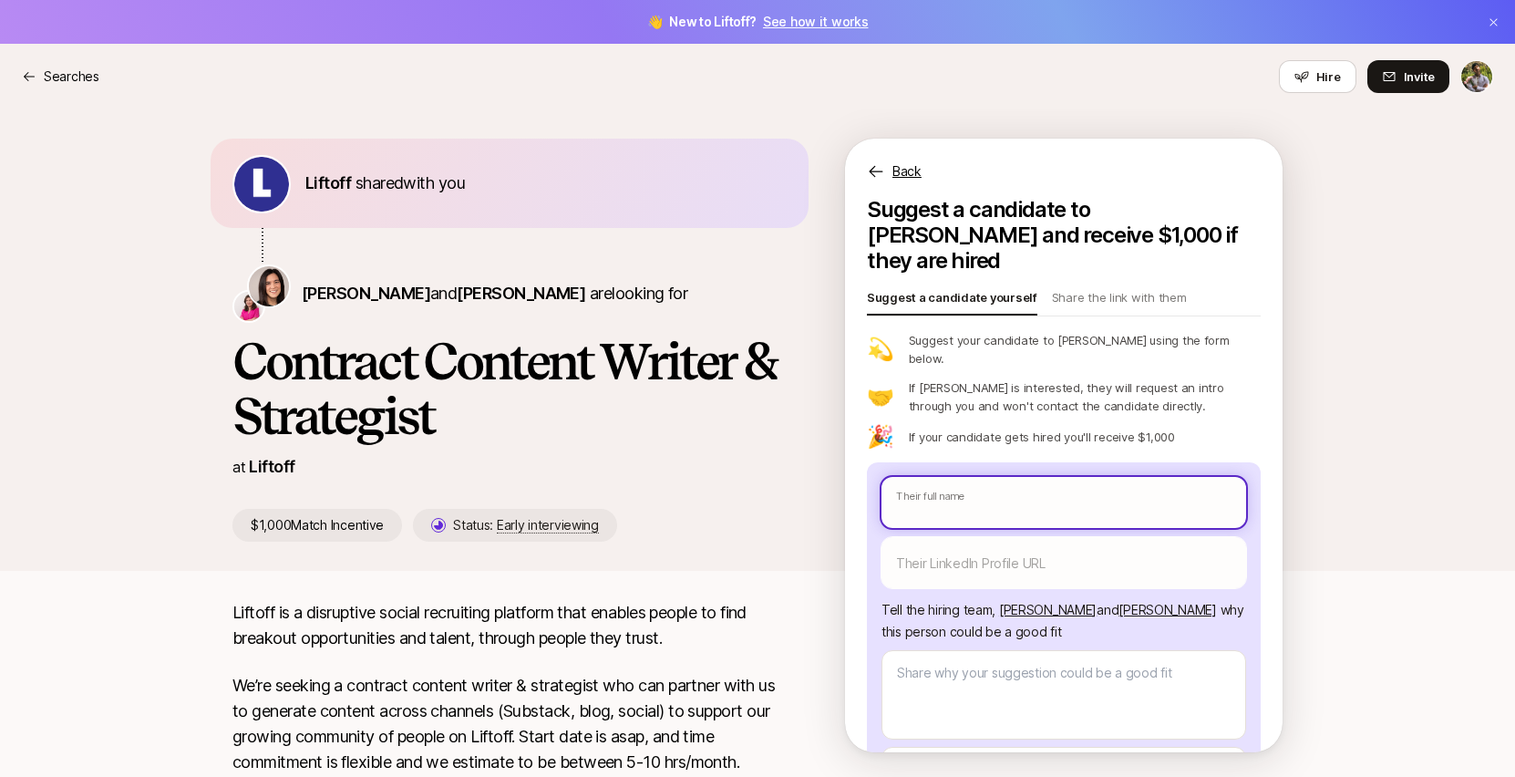
click at [997, 477] on input "text" at bounding box center [1064, 502] width 365 height 51
type textarea "x"
type input "Ka"
type textarea "x"
type input "Kat"
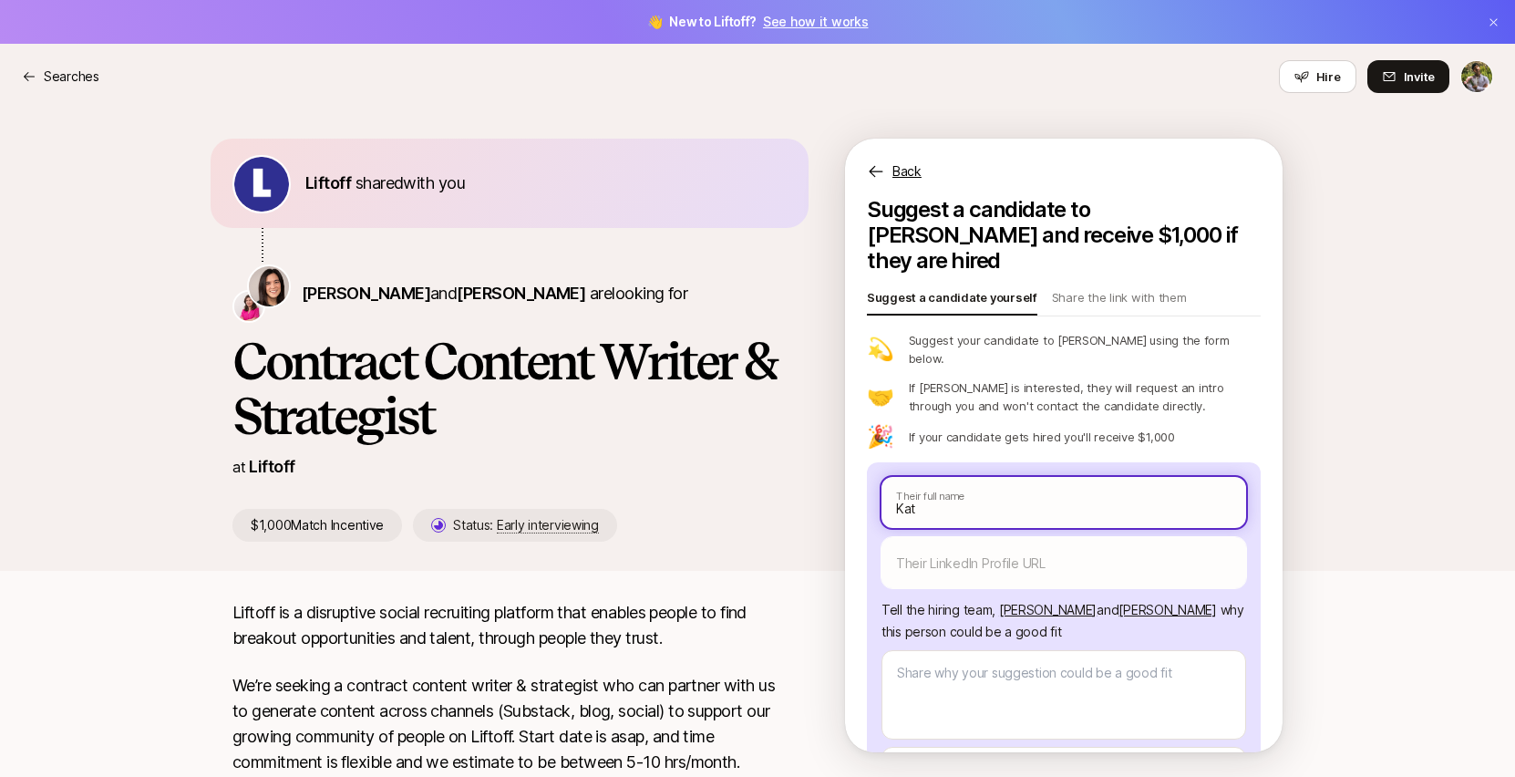
type textarea "x"
type input "[PERSON_NAME]"
type textarea "x"
type input "[PERSON_NAME]"
type textarea "x"
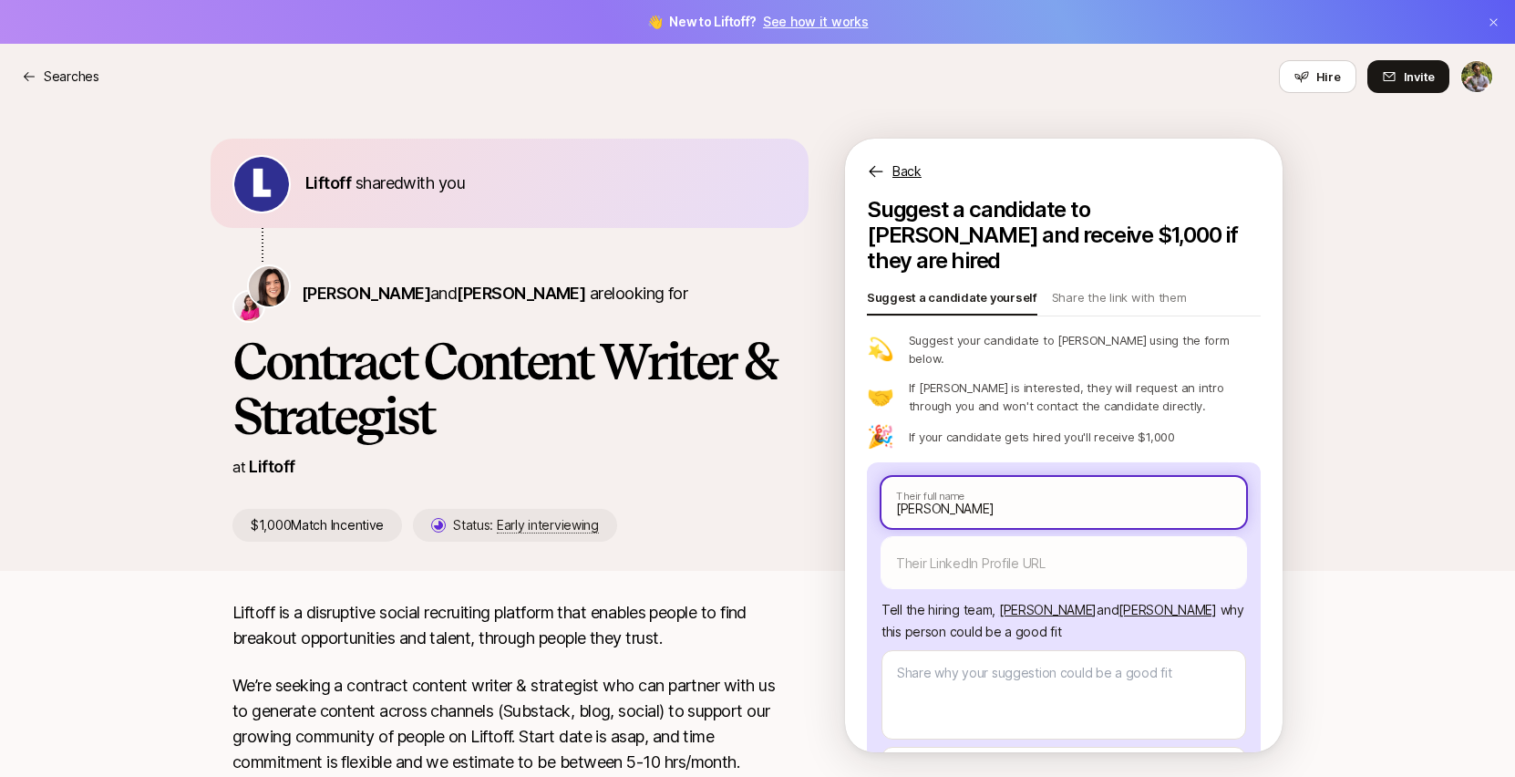
type input "[PERSON_NAME]"
type textarea "x"
type input "[PERSON_NAME]"
type textarea "x"
type input "[PERSON_NAME]"
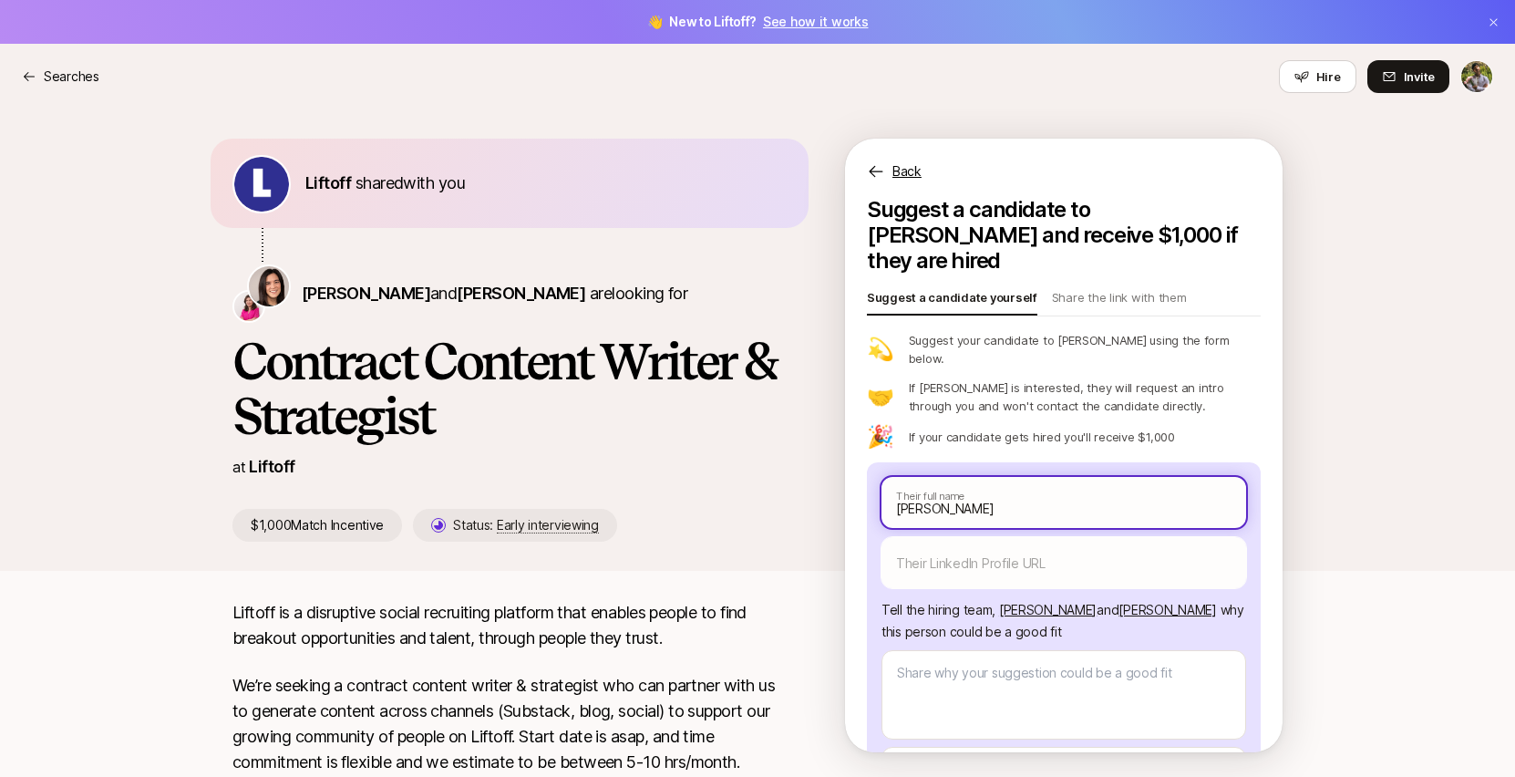
type textarea "x"
type input "[PERSON_NAME]"
type textarea "x"
type input "[PERSON_NAME]"
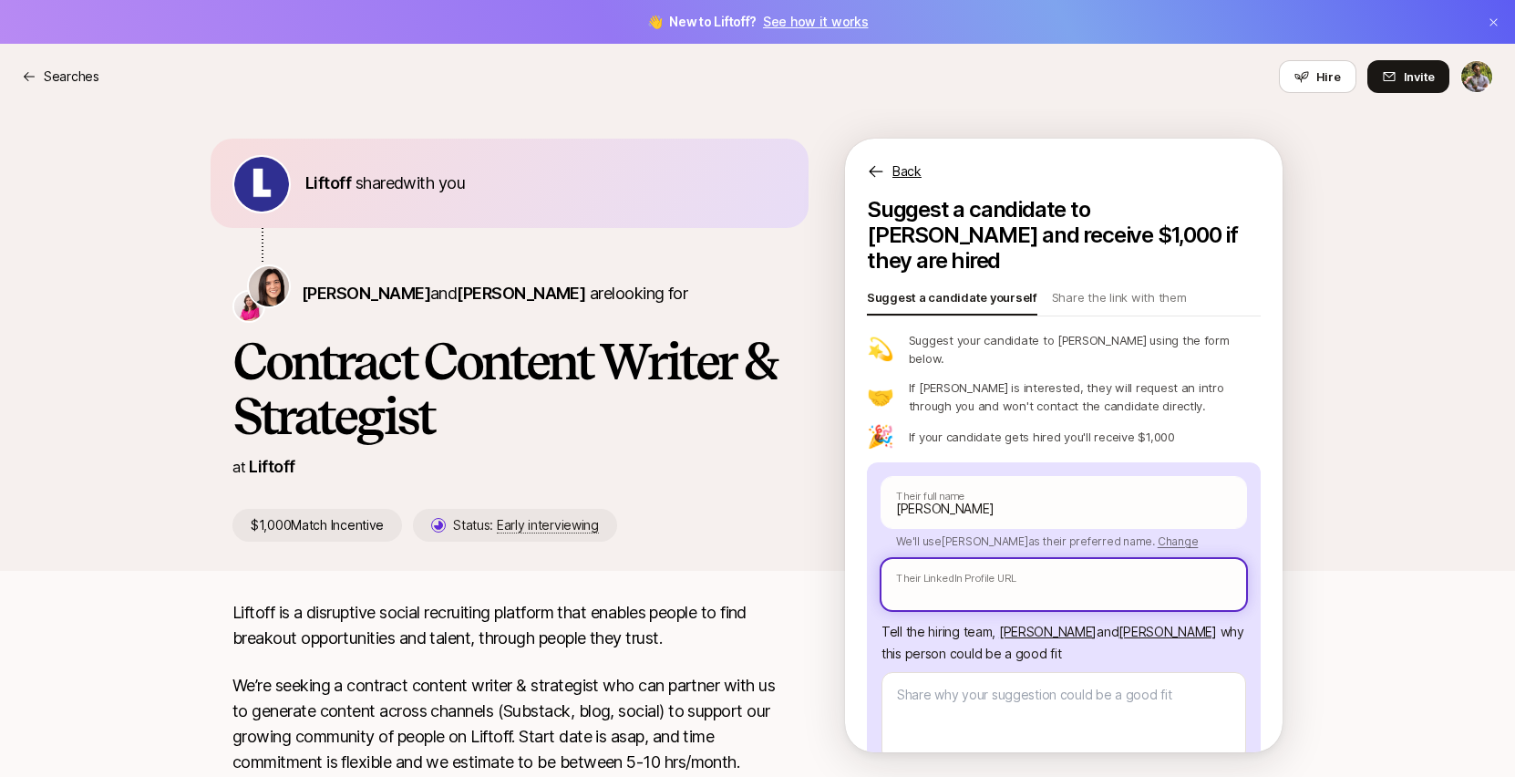
click at [1004, 559] on input "text" at bounding box center [1064, 584] width 365 height 51
paste input "[URL][DOMAIN_NAME][PERSON_NAME]"
type textarea "x"
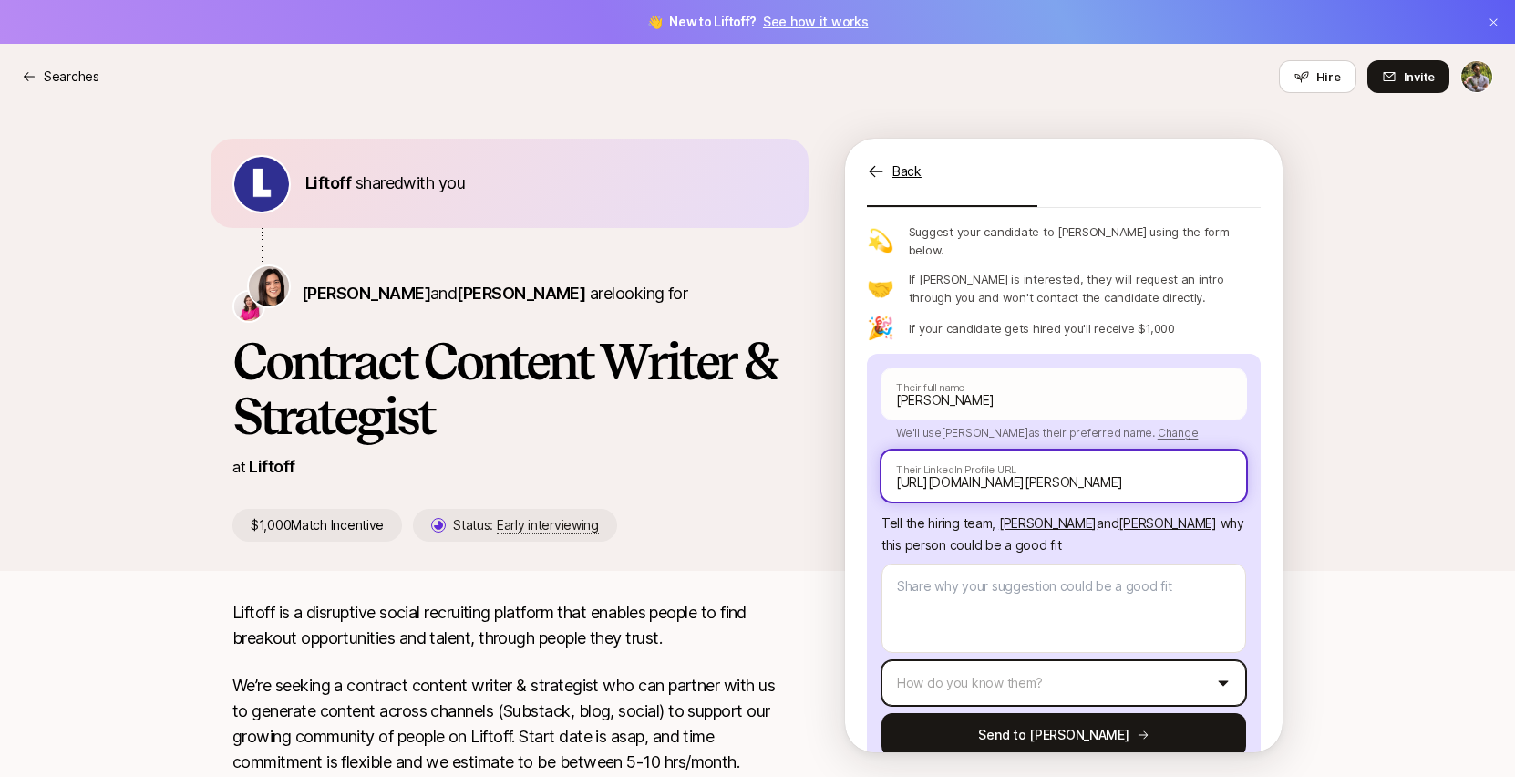
type input "[URL][DOMAIN_NAME][PERSON_NAME]"
click at [1119, 629] on html "👋 New to Liftoff? See how it works Searches Searches Hire Invite Liftoff shared…" at bounding box center [757, 388] width 1515 height 777
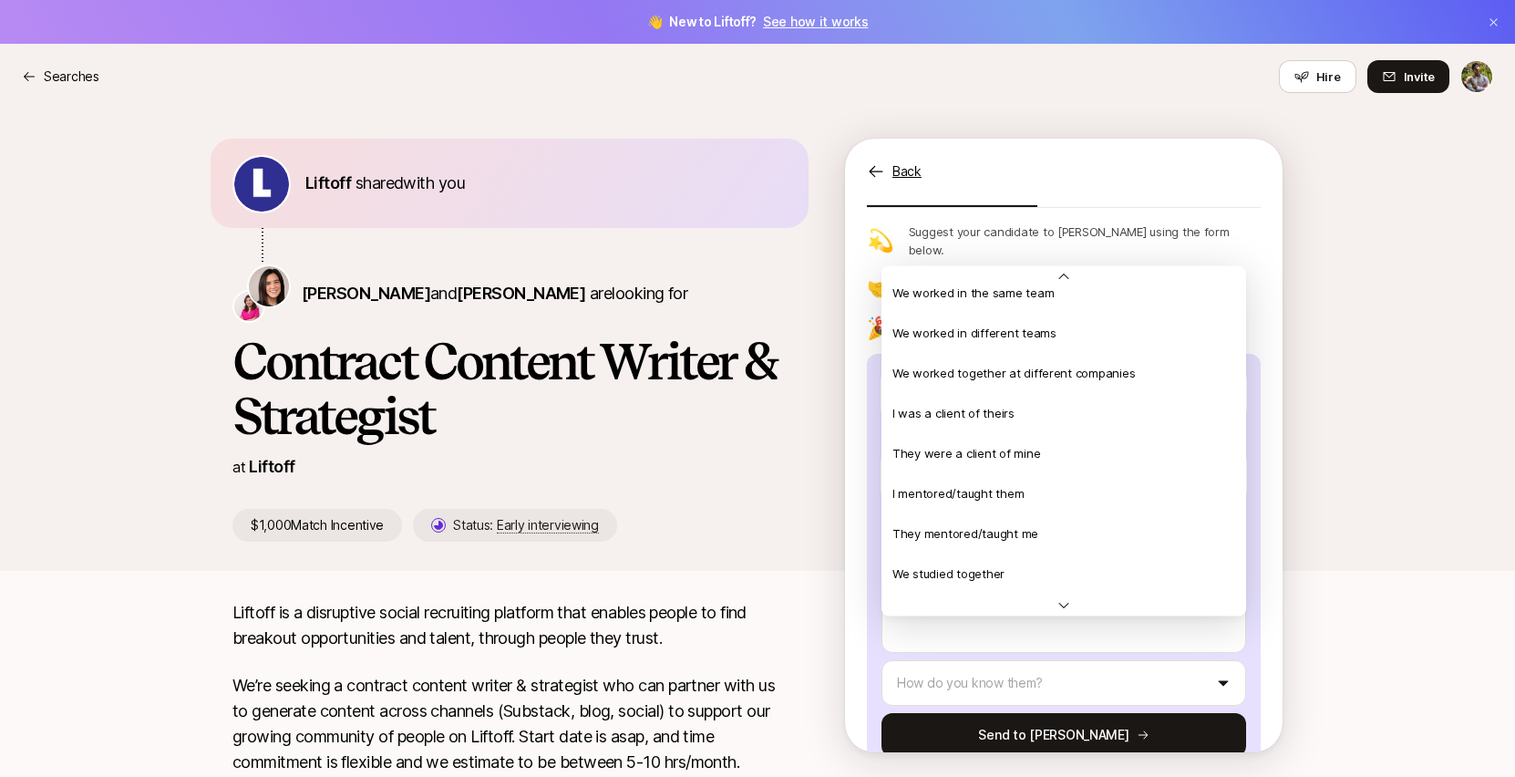
scroll to position [187, 0]
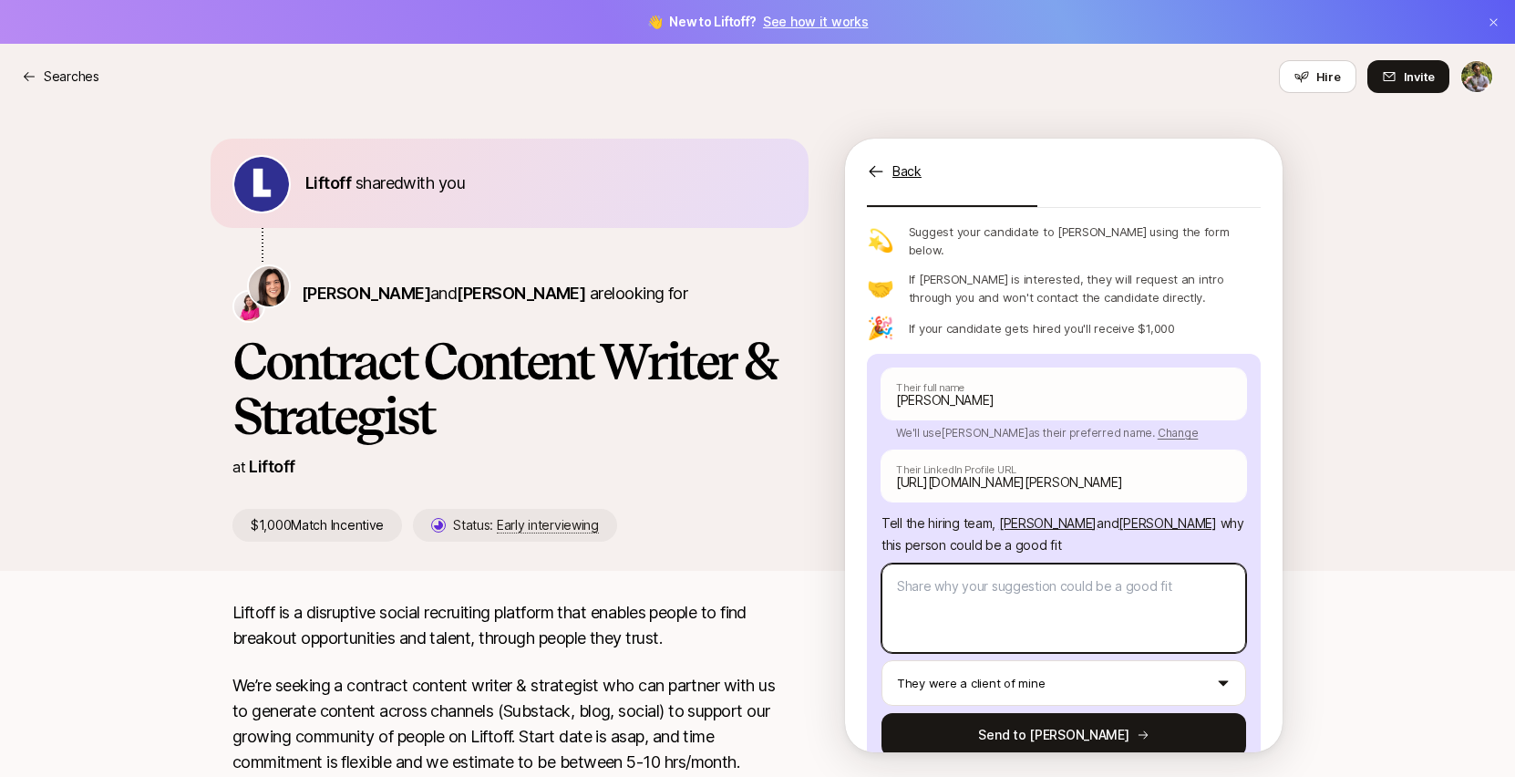
click at [1218, 576] on textarea at bounding box center [1064, 608] width 365 height 89
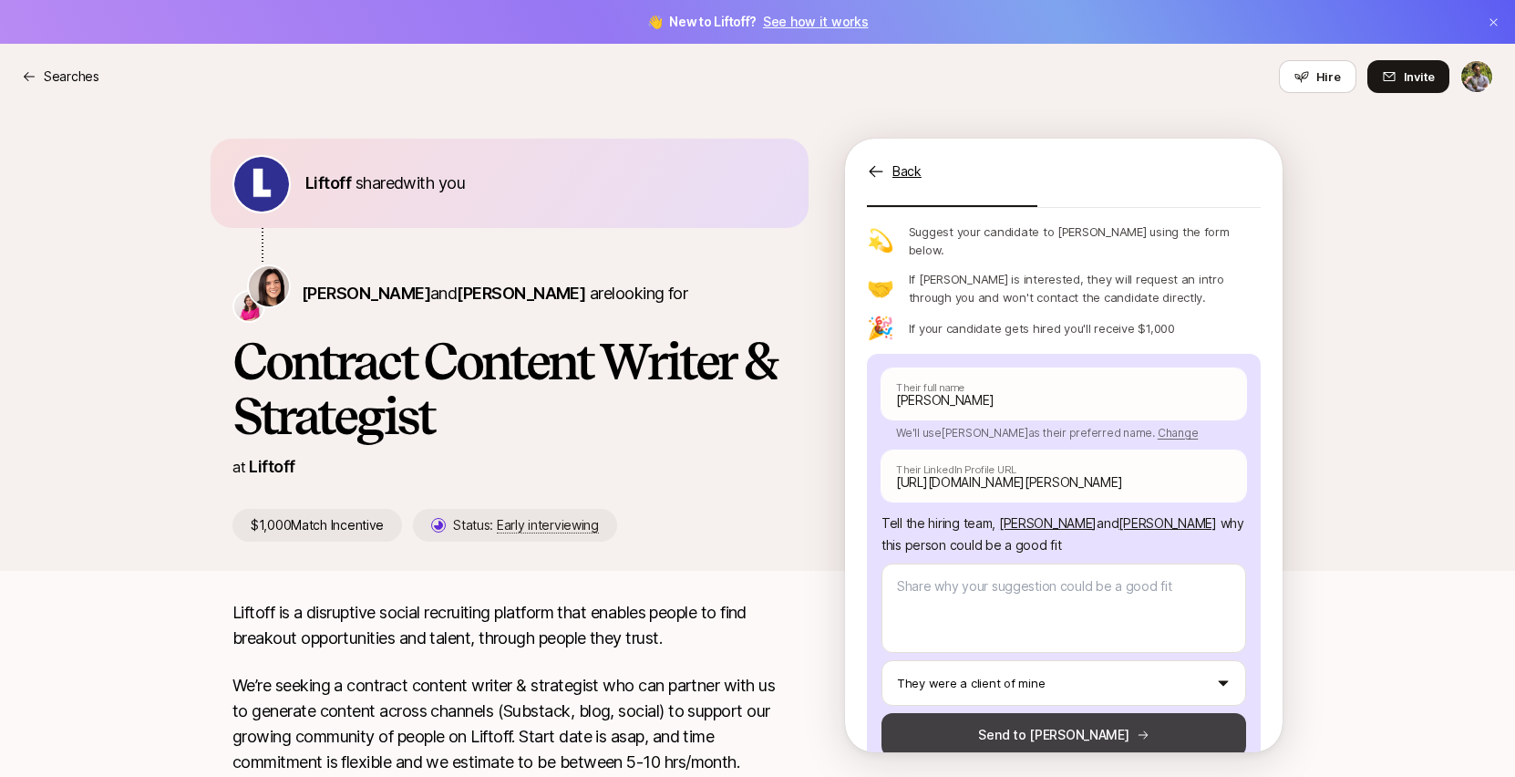
click at [1137, 729] on icon at bounding box center [1143, 735] width 13 height 13
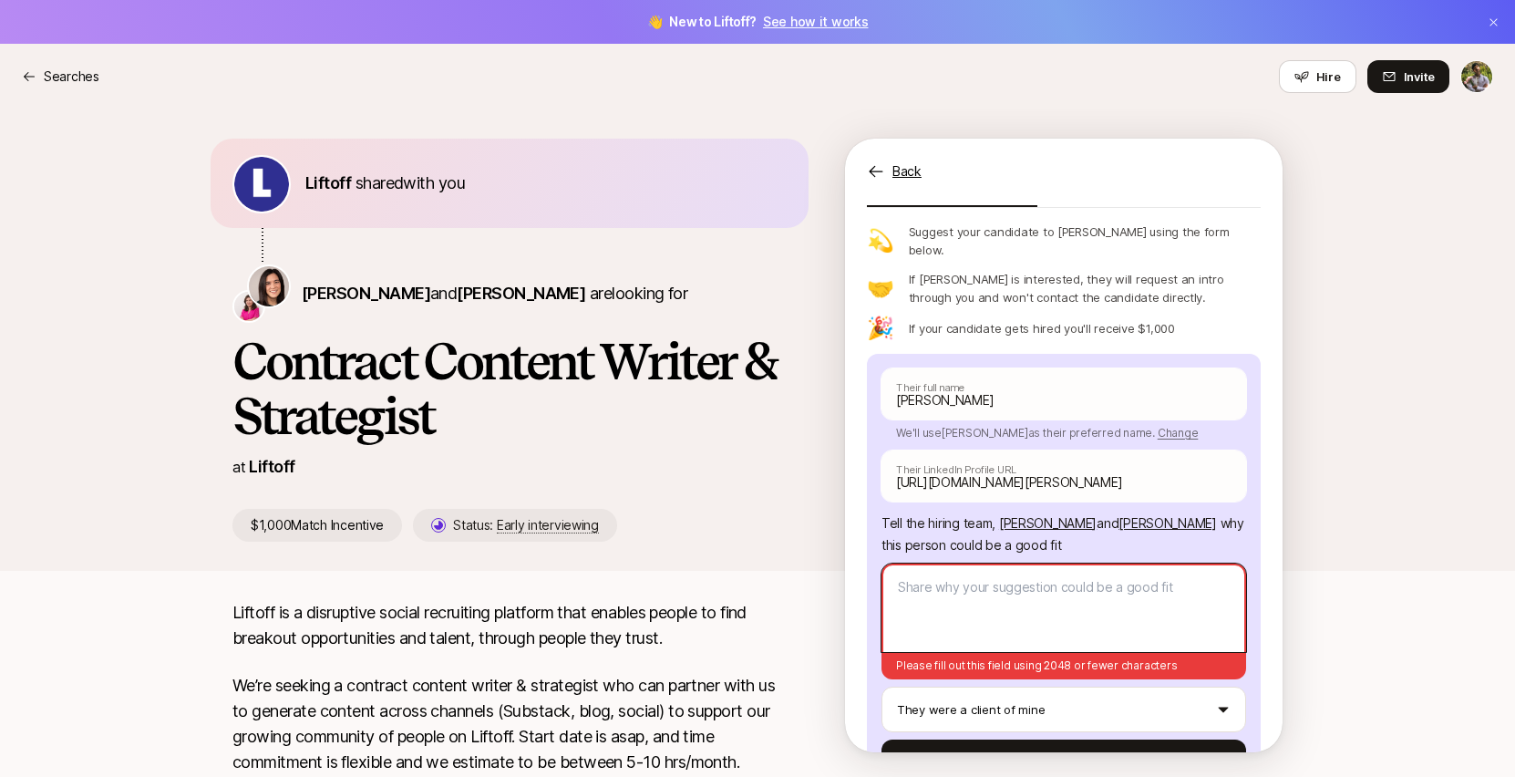
click at [1108, 564] on textarea at bounding box center [1064, 608] width 365 height 88
paste textarea "[URL][DOMAIN_NAME]"
type textarea "x"
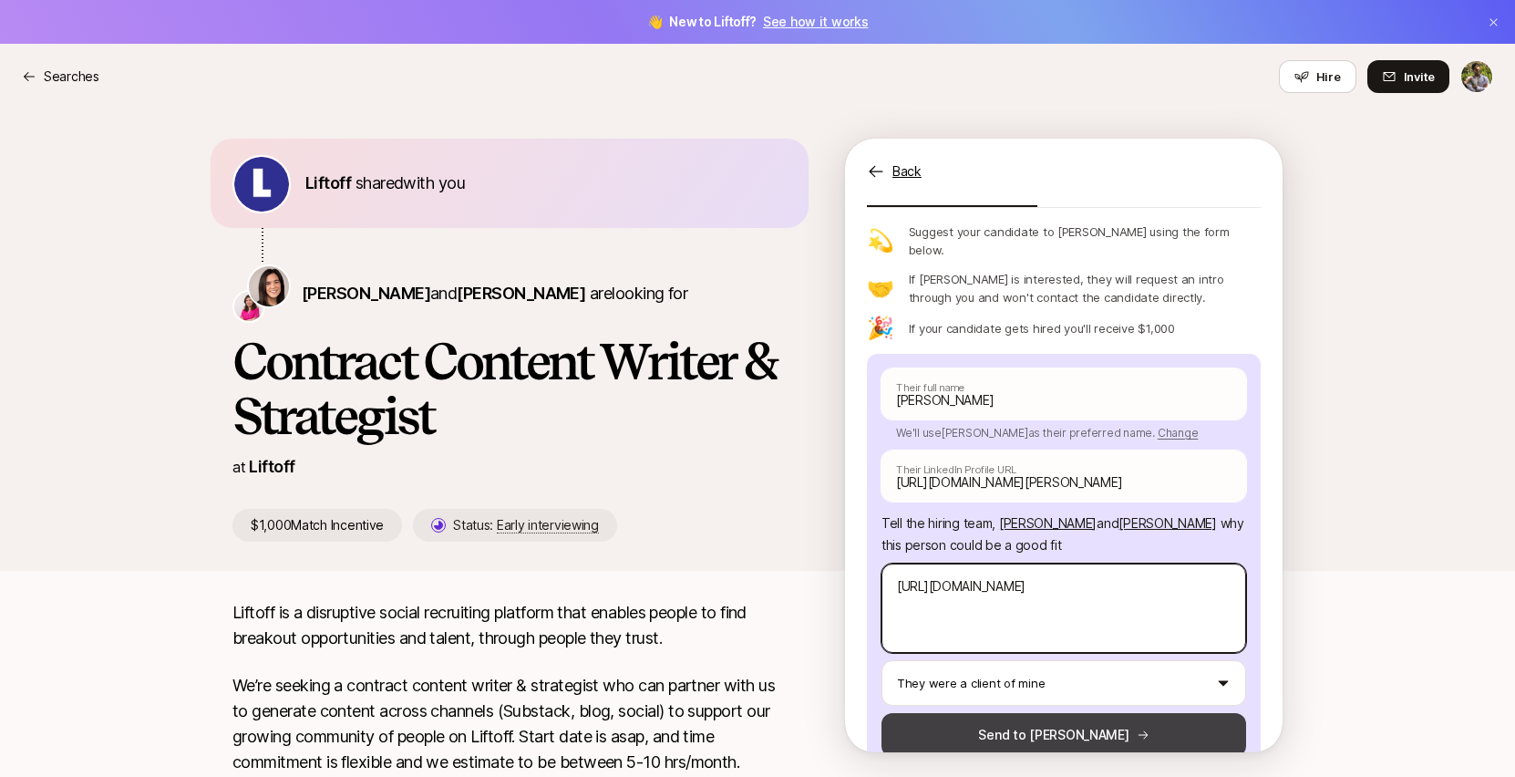
type textarea "[URL][DOMAIN_NAME]"
click at [1102, 713] on button "Send to [PERSON_NAME]" at bounding box center [1064, 735] width 365 height 44
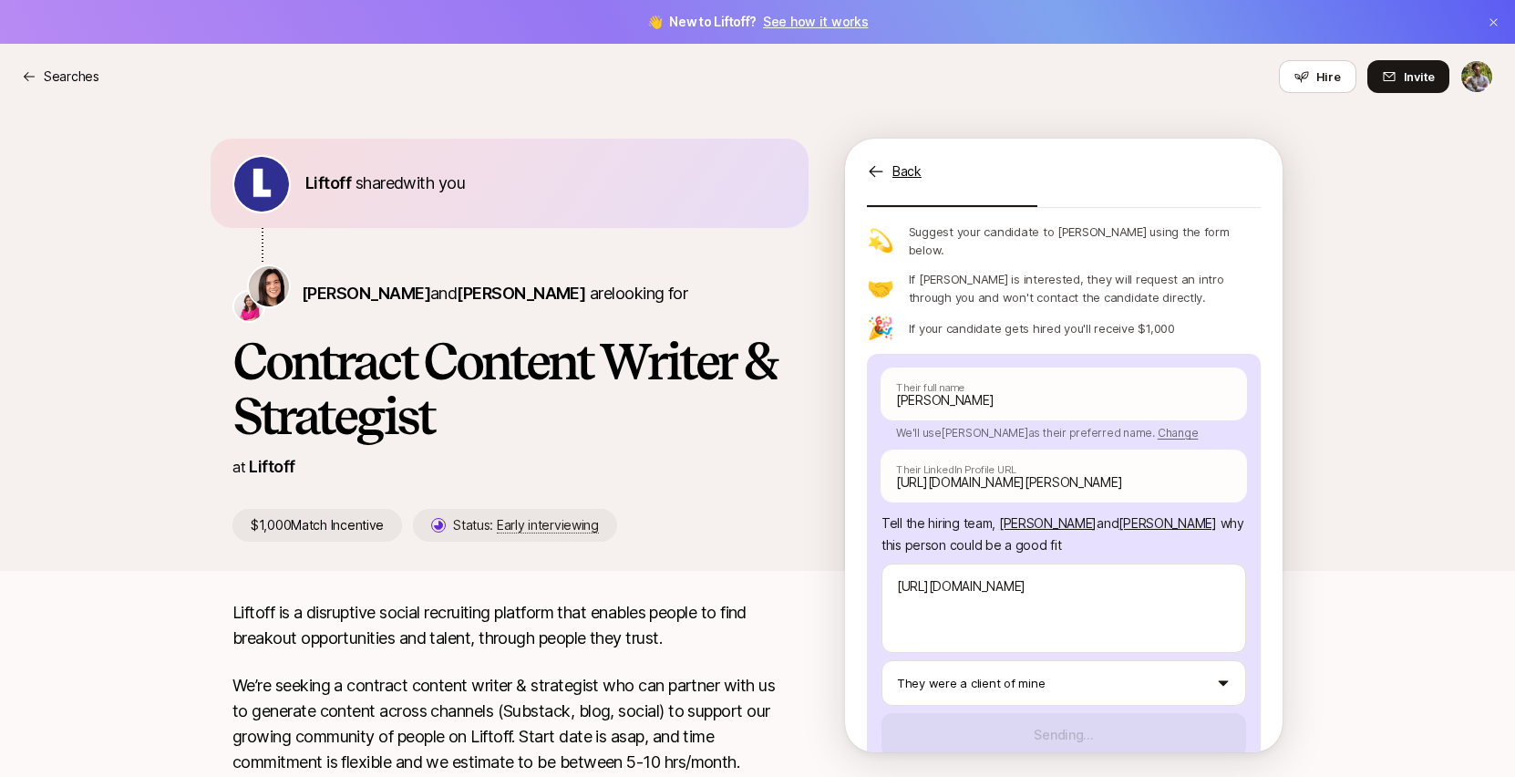
scroll to position [16, 0]
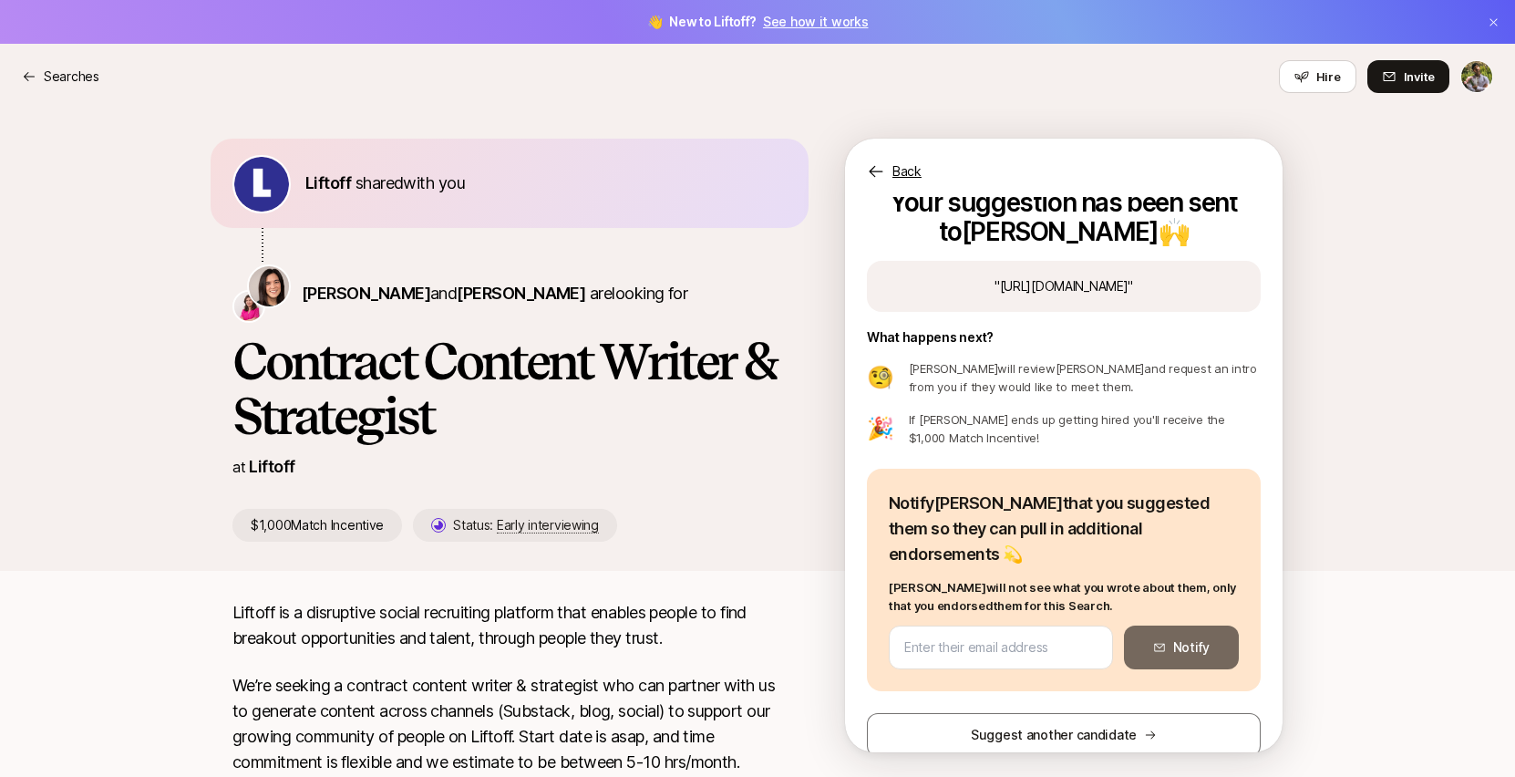
click at [1115, 731] on div "Your suggestion has been sent to [PERSON_NAME] 🙌 " [URL][DOMAIN_NAME] " What ha…" at bounding box center [1064, 474] width 438 height 555
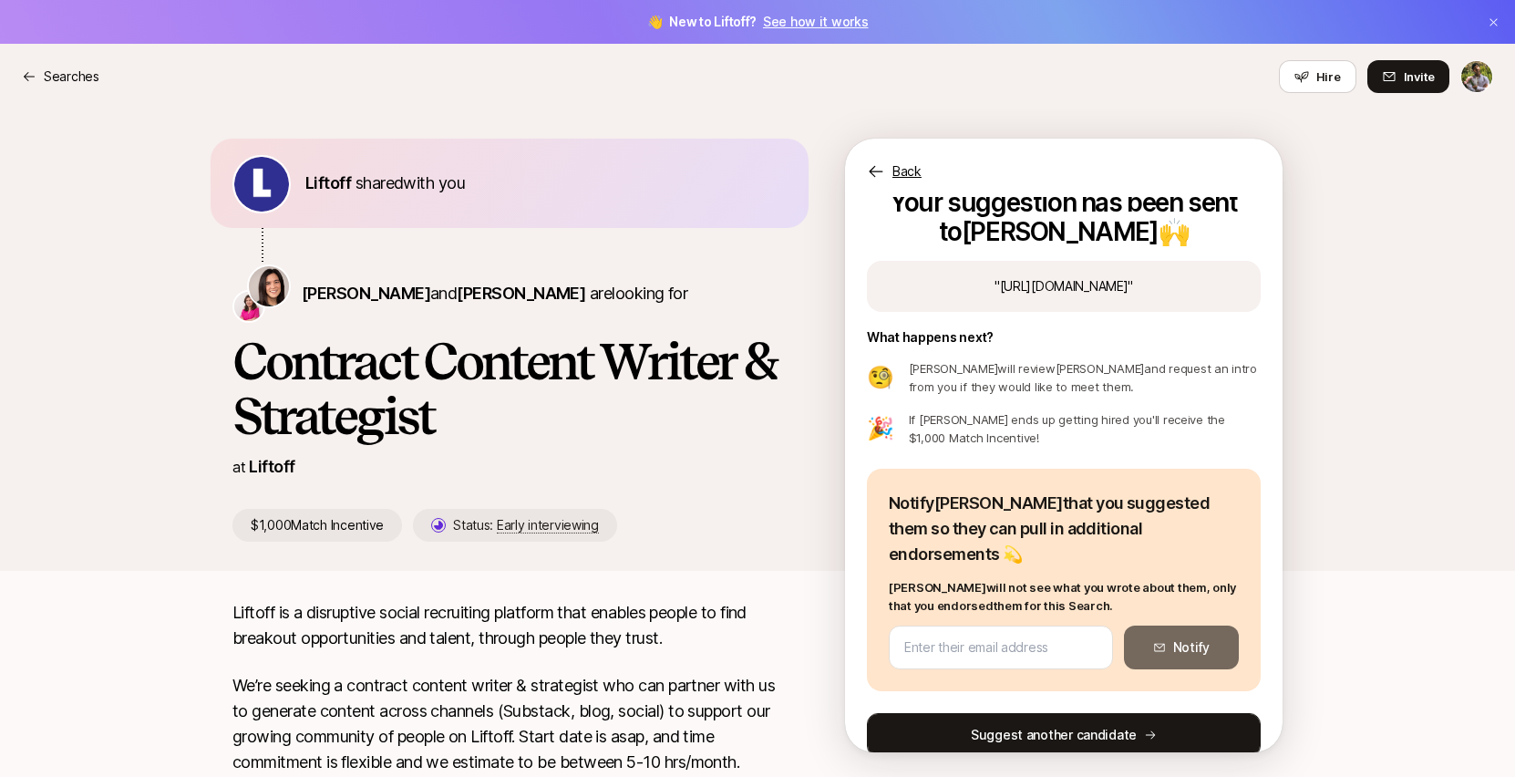
click at [1107, 717] on button "Suggest another candidate" at bounding box center [1064, 735] width 394 height 44
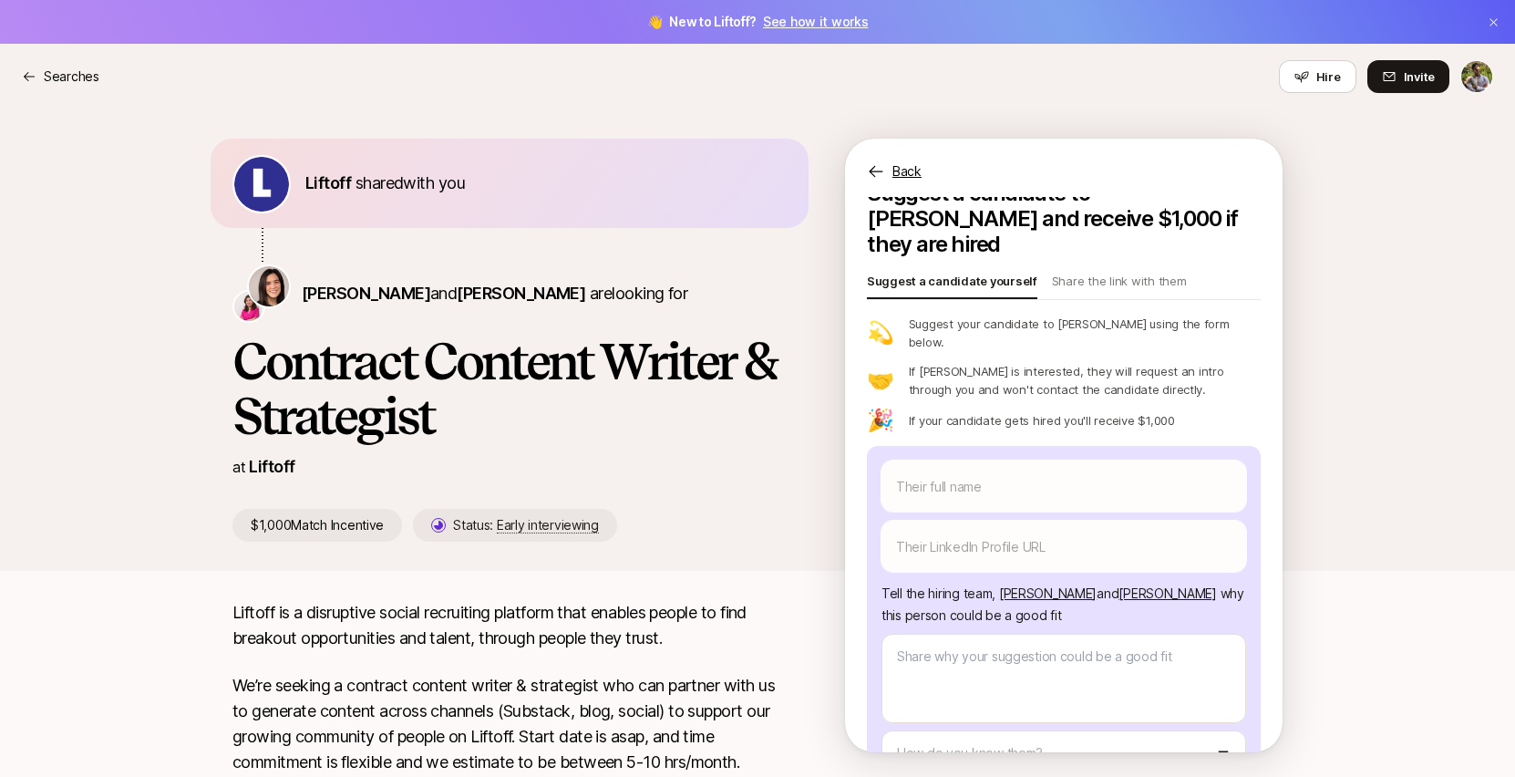
click at [1035, 446] on div "Their full name We'll use as their preferred name. Change Their preferred name …" at bounding box center [1064, 644] width 394 height 396
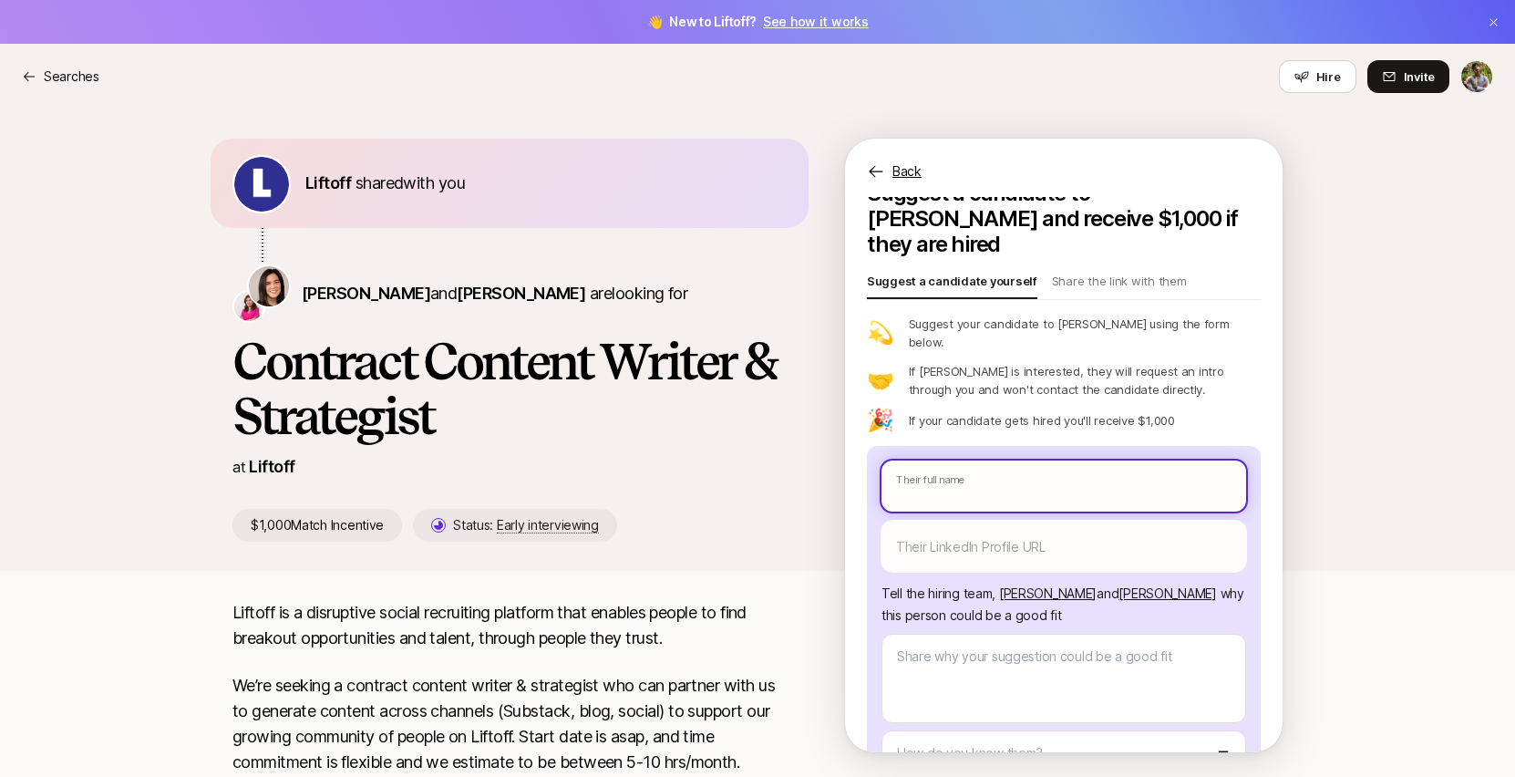
click at [1022, 460] on input "text" at bounding box center [1064, 485] width 365 height 51
type textarea "x"
type input "G"
type textarea "x"
type input "Gr"
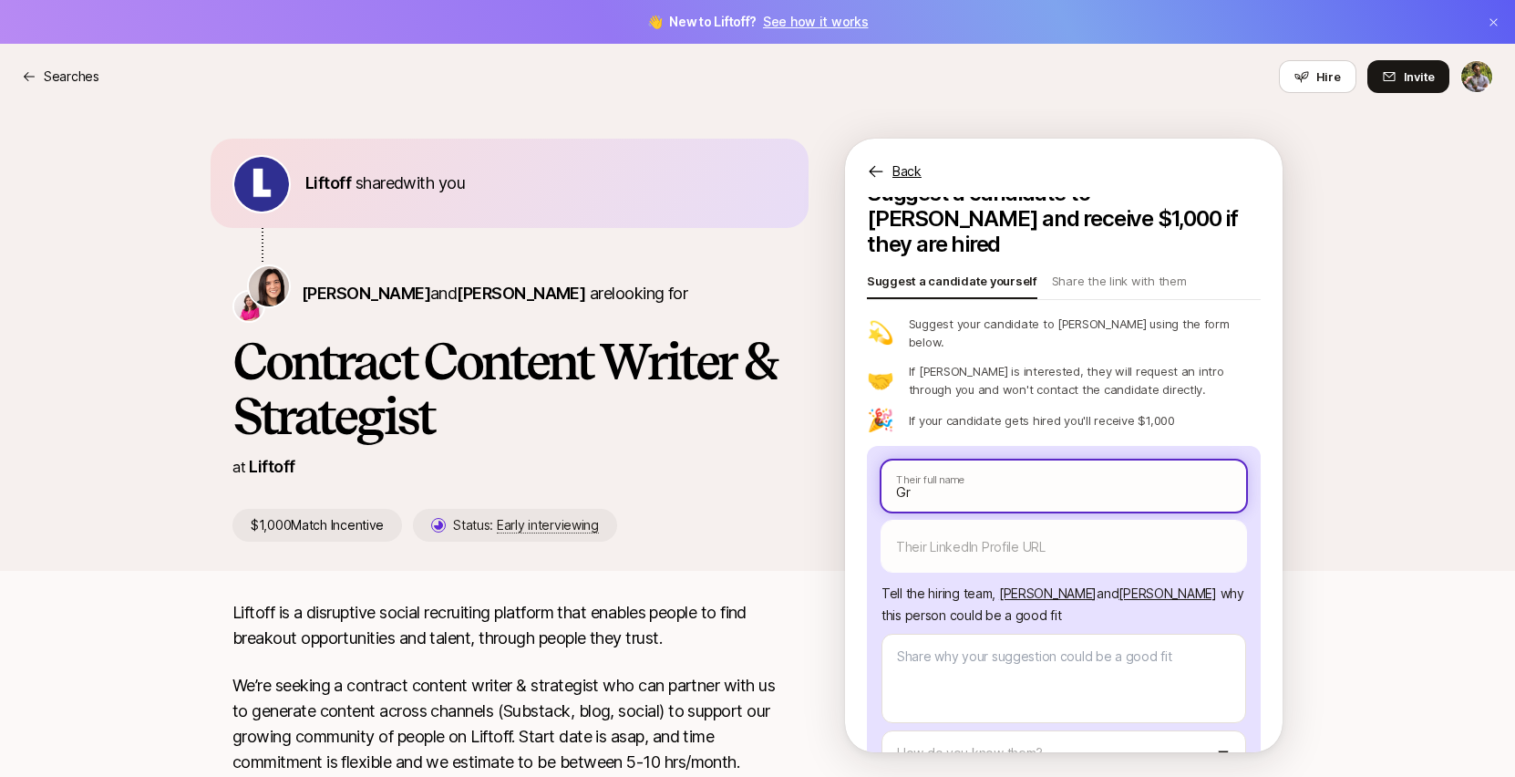
type textarea "x"
type input "Gra"
type textarea "x"
type input "Grac"
type textarea "x"
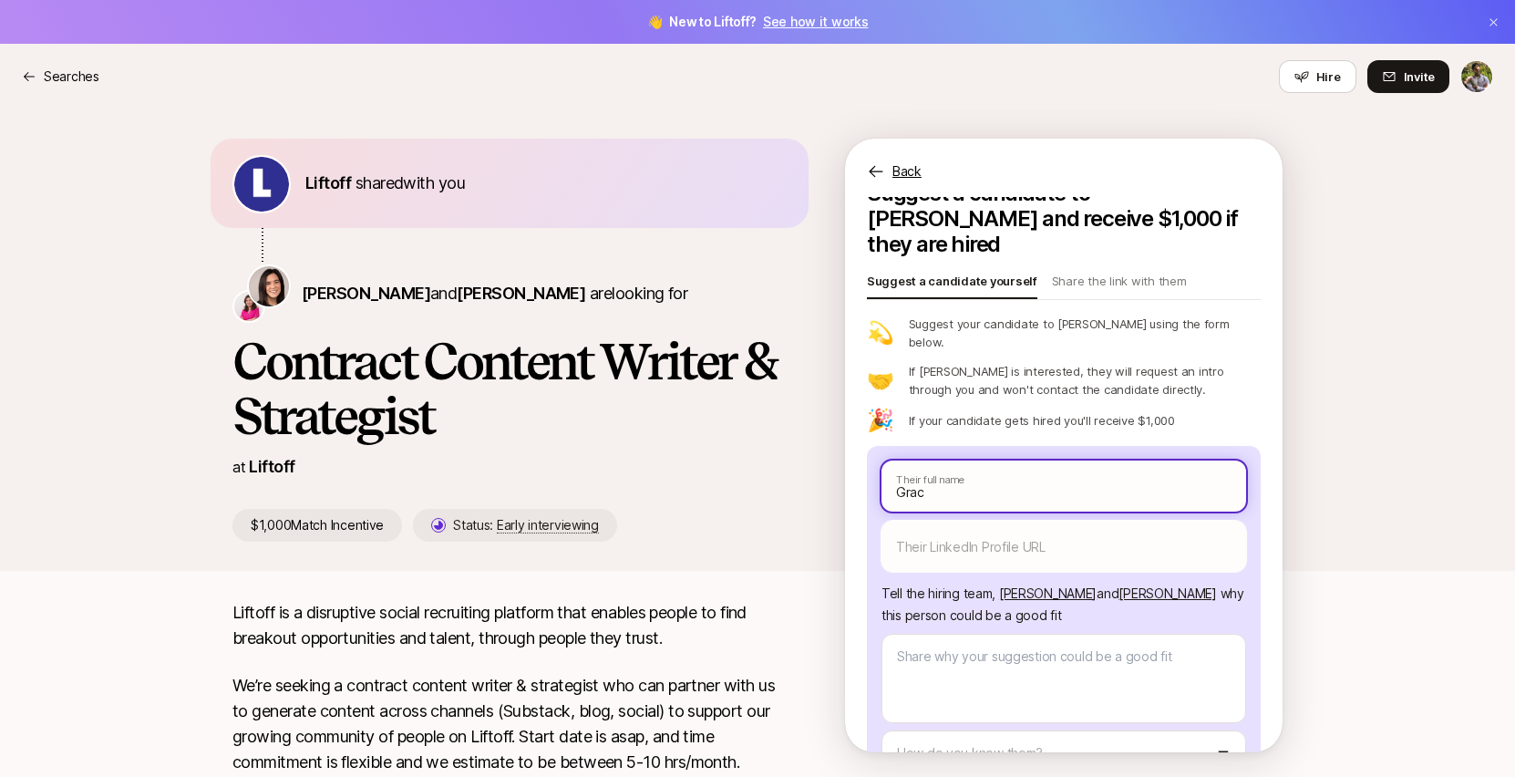
type input "Grace"
type textarea "x"
type input "Grace"
type textarea "x"
type input "[PERSON_NAME]"
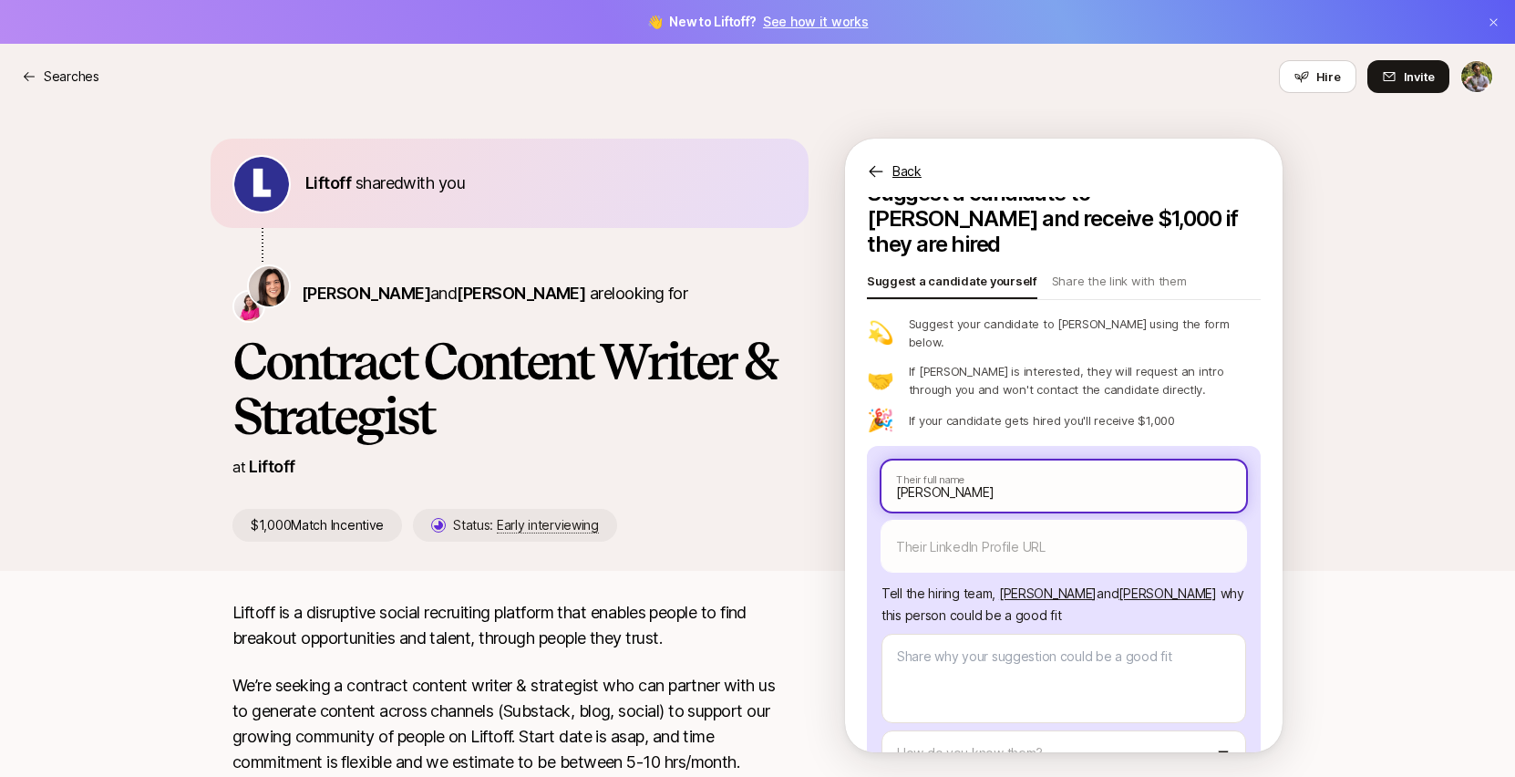
type textarea "x"
type input "[PERSON_NAME]"
type textarea "x"
type input "[PERSON_NAME]"
type textarea "x"
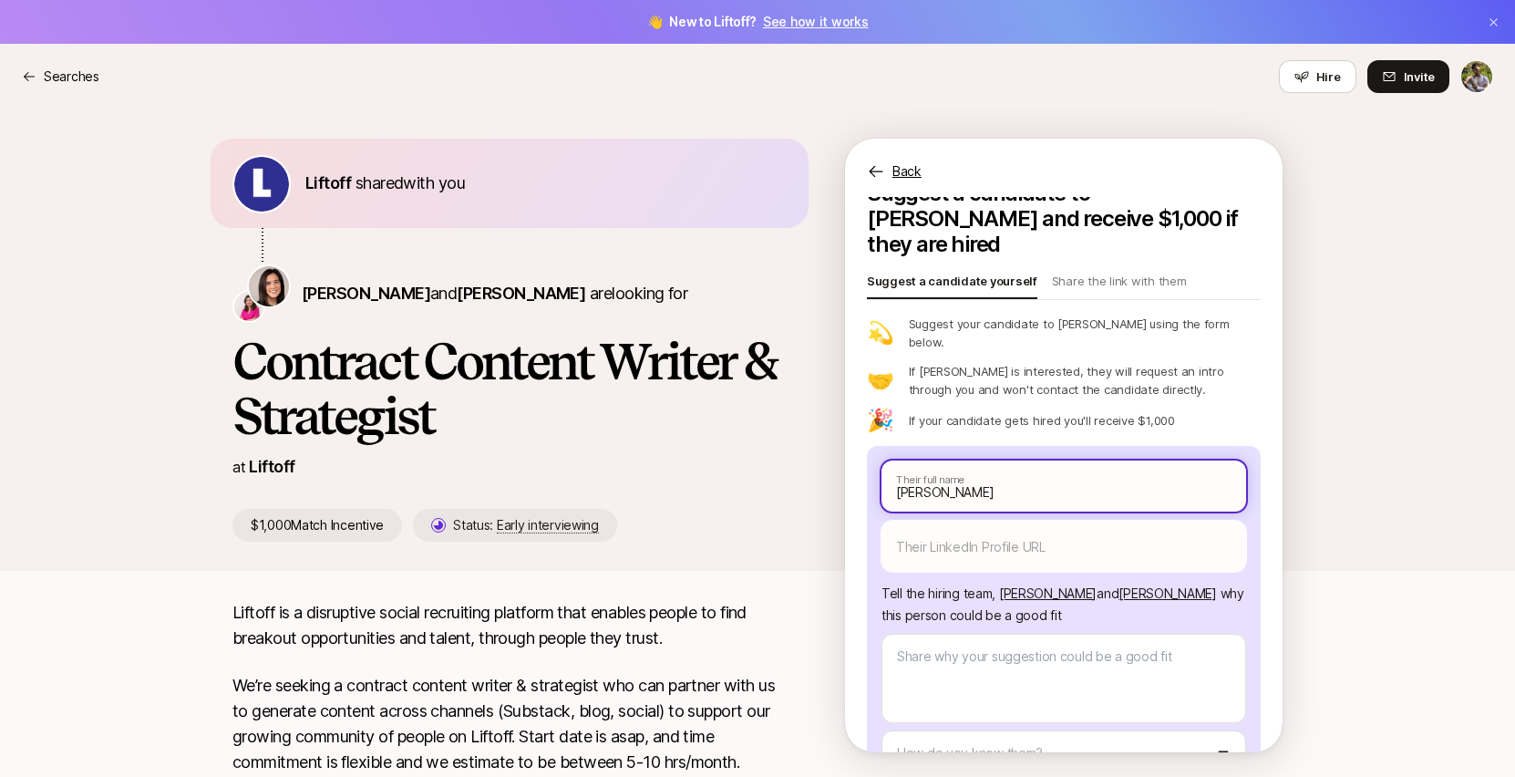
type input "[PERSON_NAME]"
type textarea "x"
type input "[PERSON_NAME]"
type textarea "x"
type input "[PERSON_NAME]"
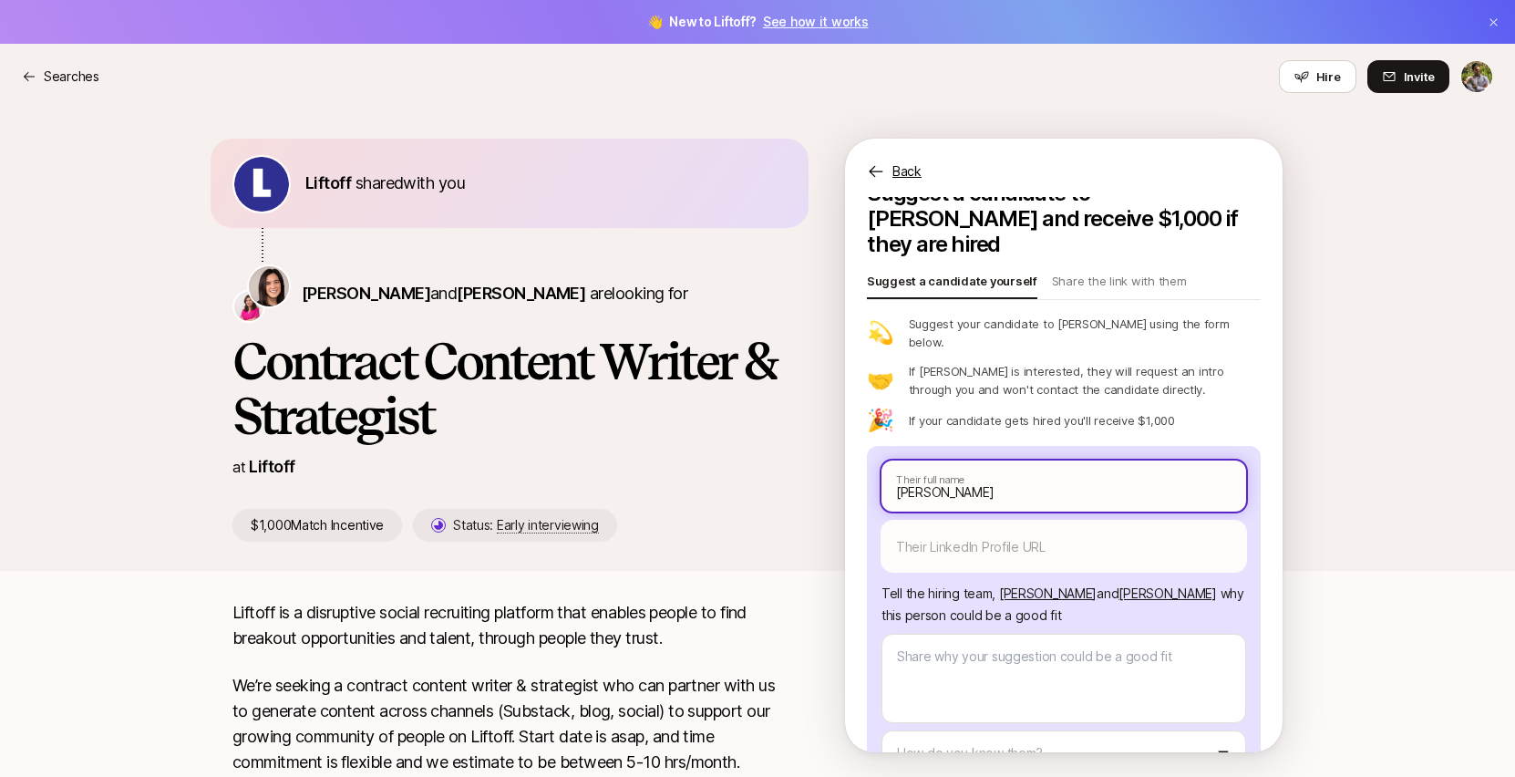
type textarea "x"
type input "[PERSON_NAME]"
type textarea "x"
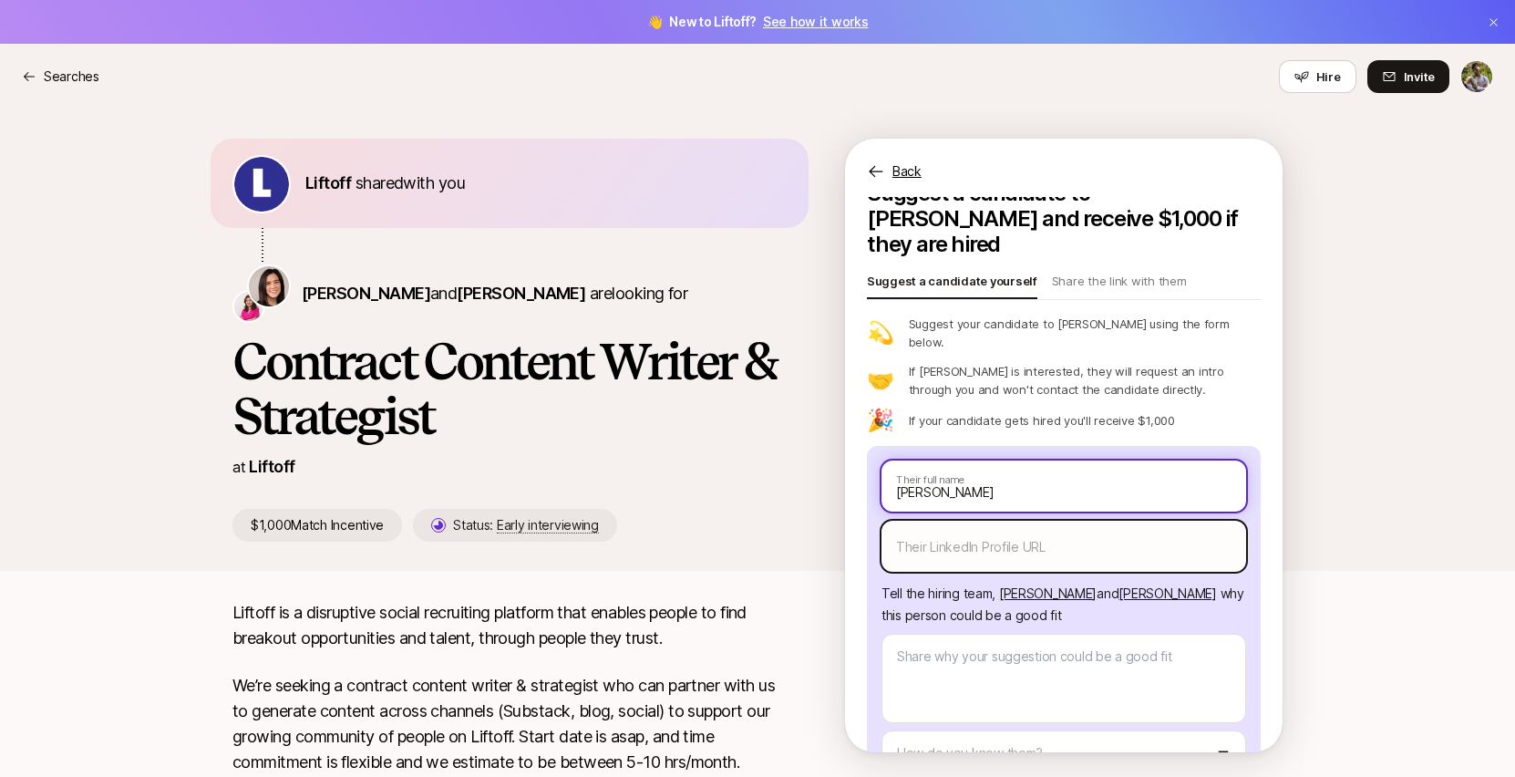
type input "[PERSON_NAME]"
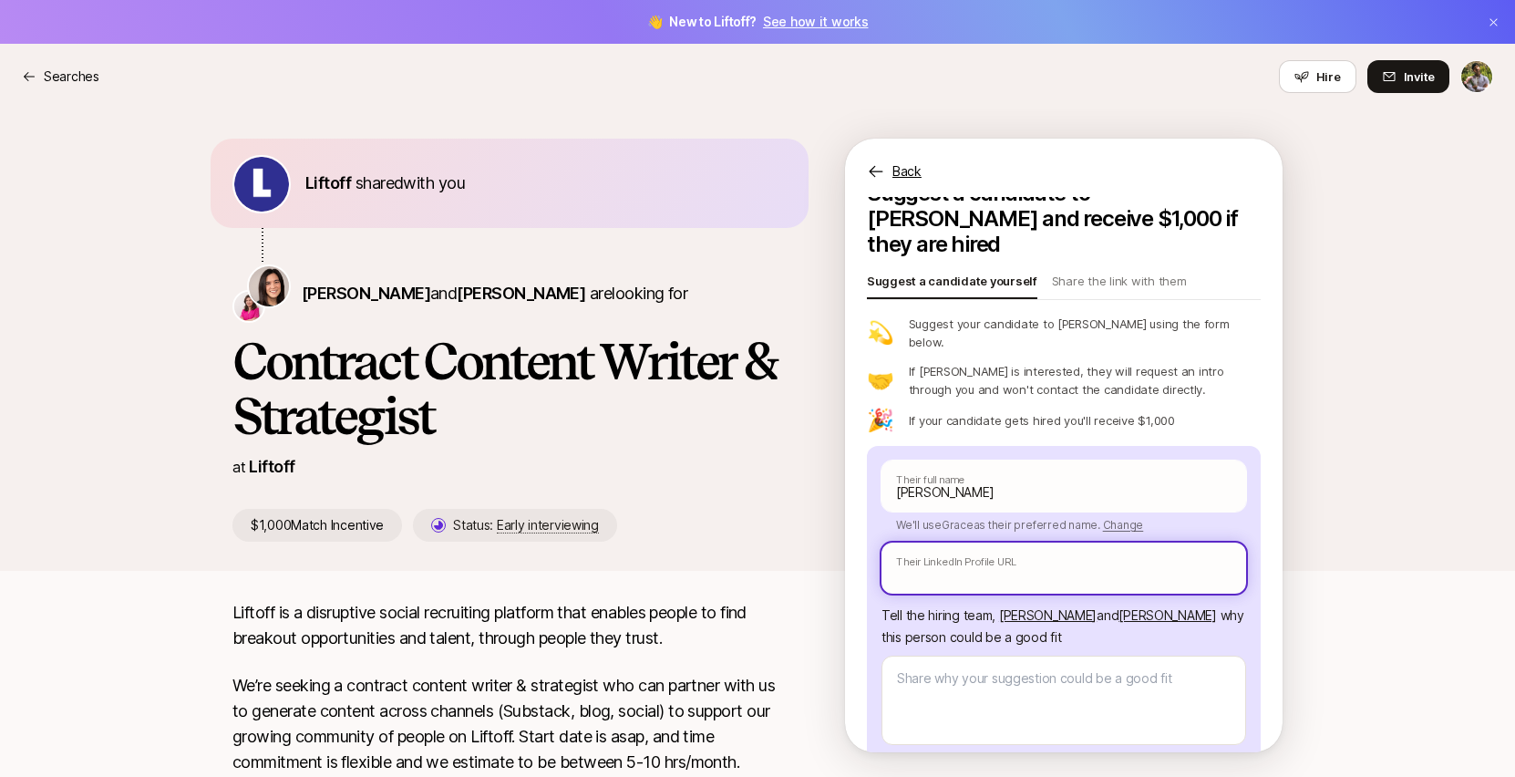
click at [1046, 543] on input "text" at bounding box center [1064, 568] width 365 height 51
paste input "[URL][DOMAIN_NAME][PERSON_NAME]"
type textarea "x"
type input "[URL][DOMAIN_NAME][PERSON_NAME]"
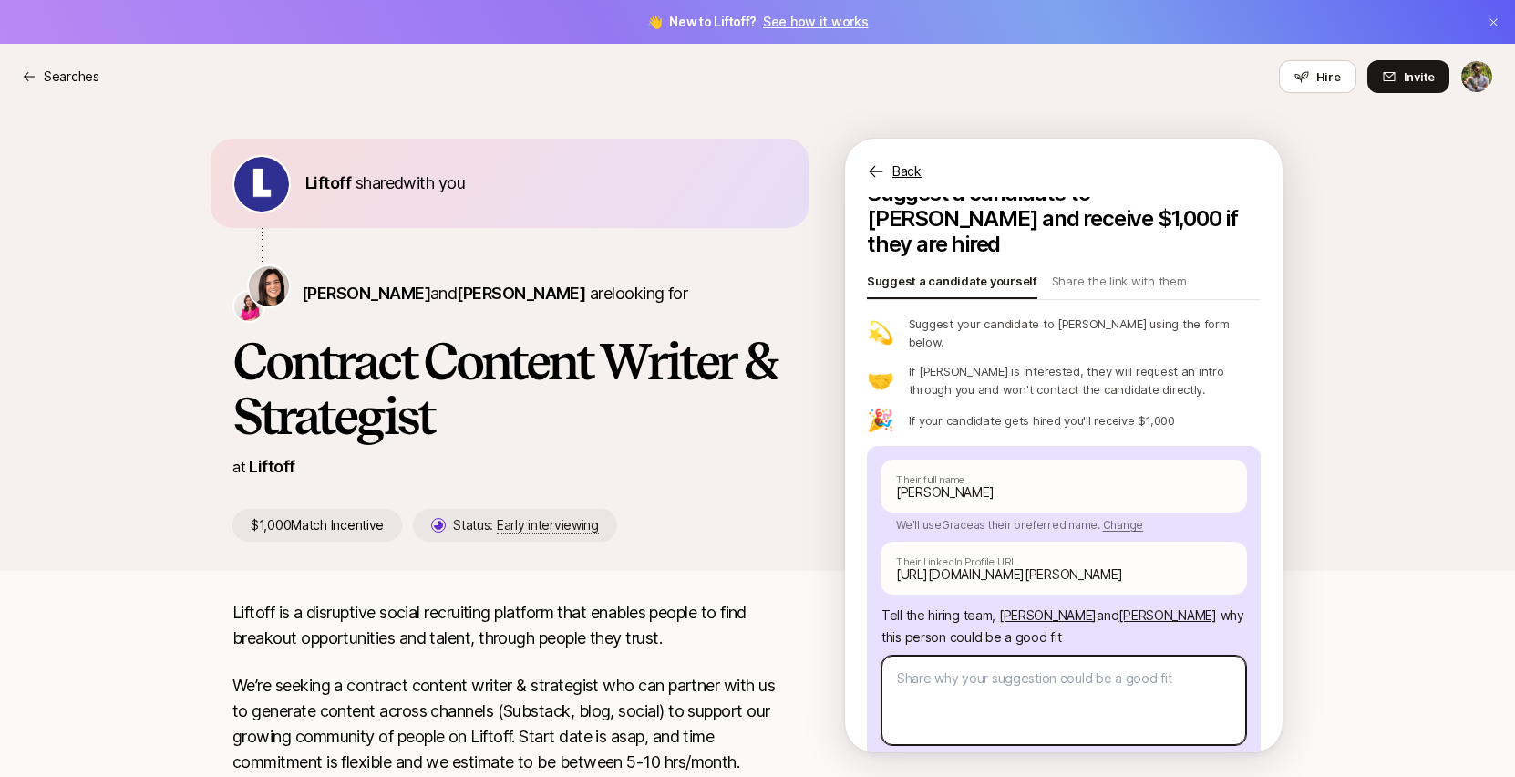
click at [1035, 674] on textarea at bounding box center [1064, 700] width 365 height 89
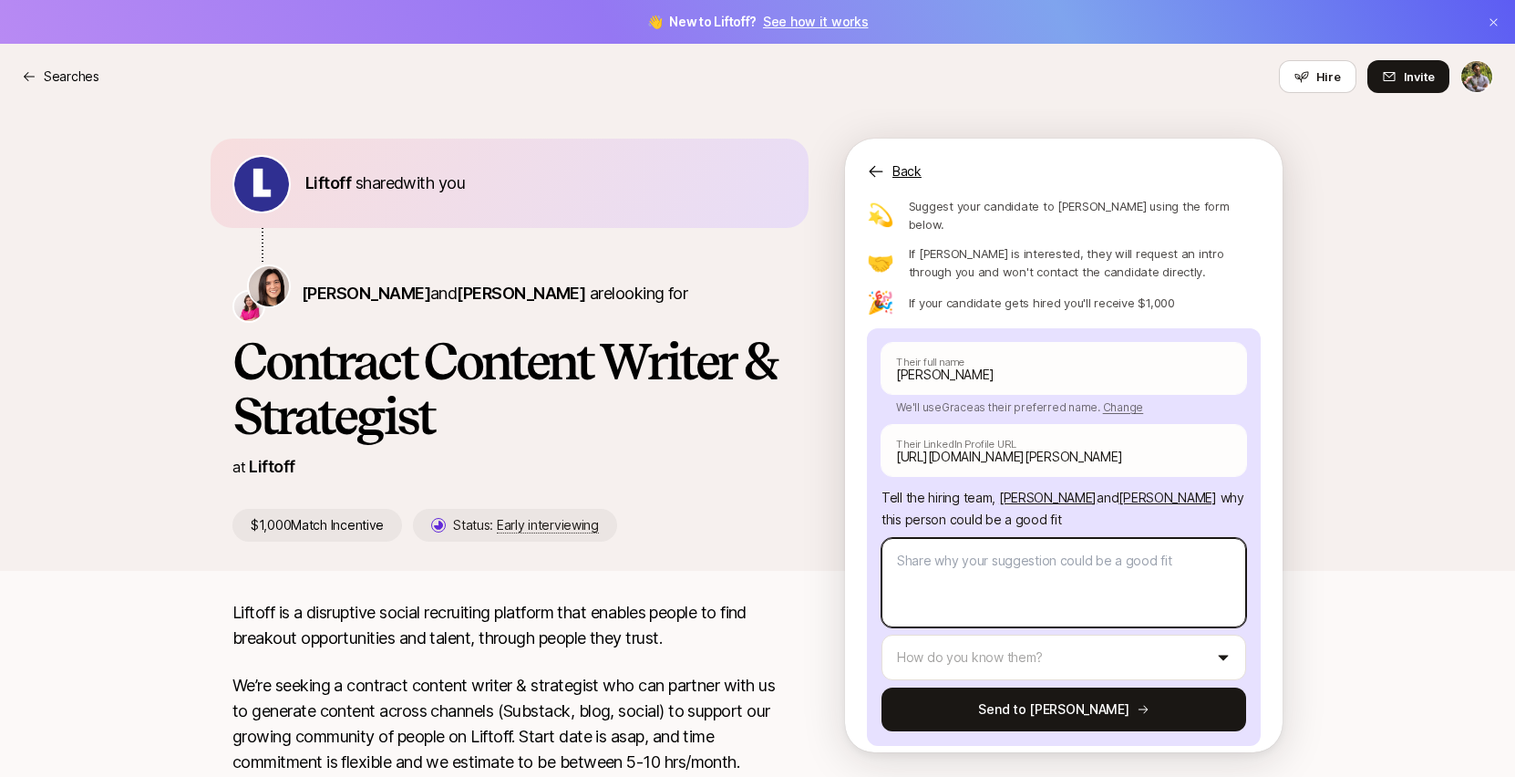
scroll to position [157, 0]
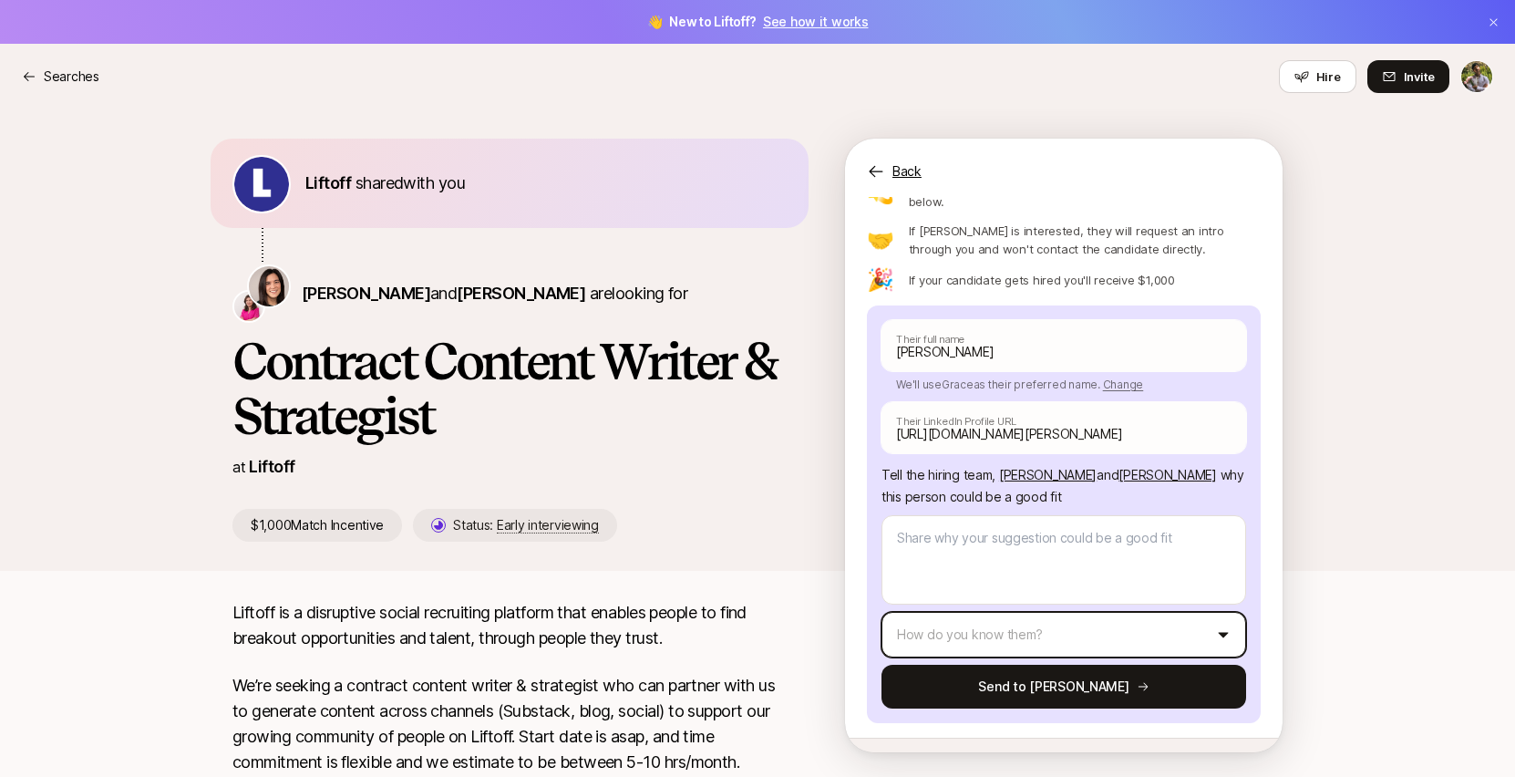
click at [1017, 591] on html "👋 New to Liftoff? See how it works Searches Searches Hire Invite Liftoff shared…" at bounding box center [757, 388] width 1515 height 777
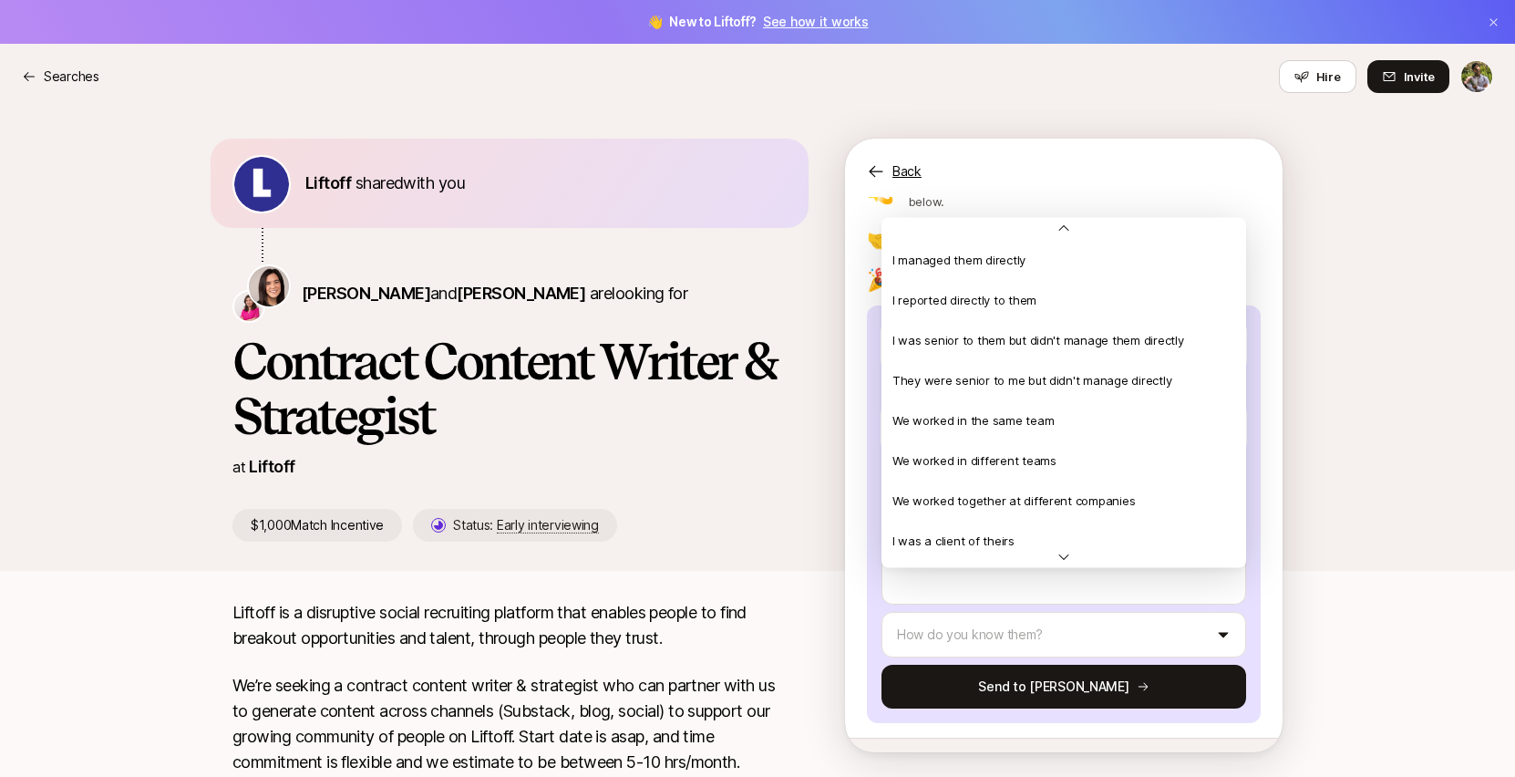
scroll to position [15, 0]
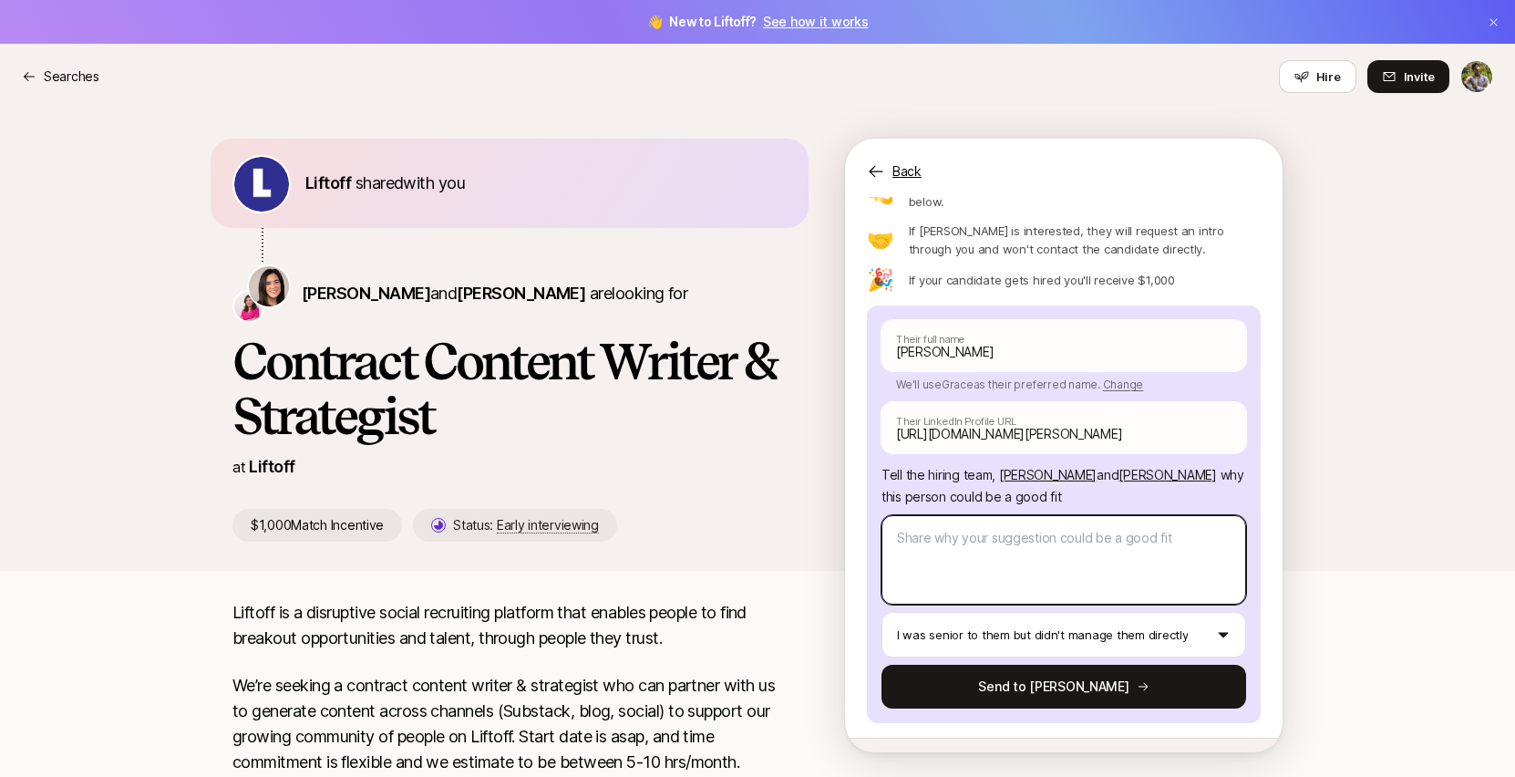
click at [1023, 535] on textarea at bounding box center [1064, 559] width 365 height 89
type textarea "x"
type textarea "S"
type textarea "x"
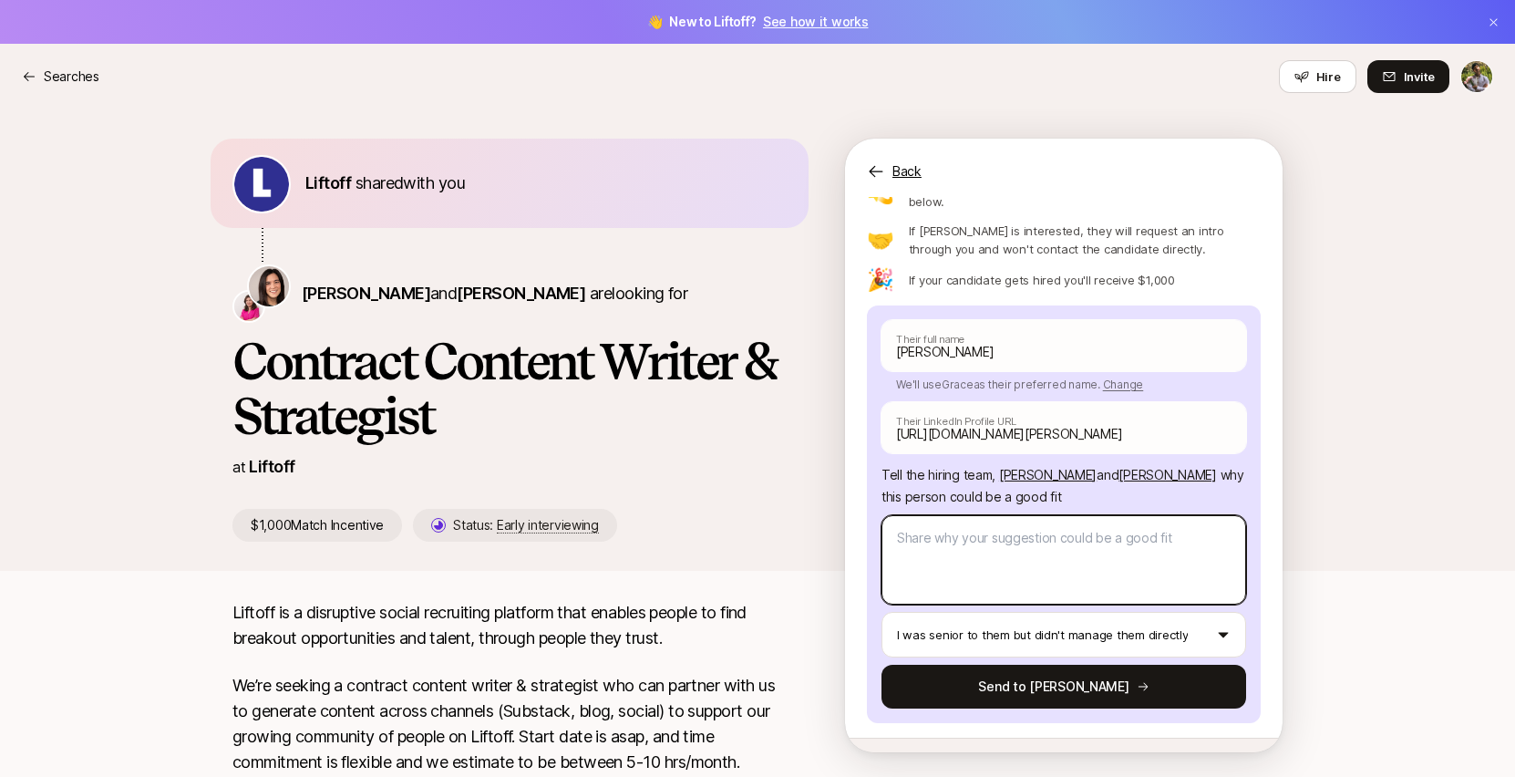
type textarea "S"
type textarea "x"
paste textarea "[URL][DOMAIN_NAME]"
type textarea "x"
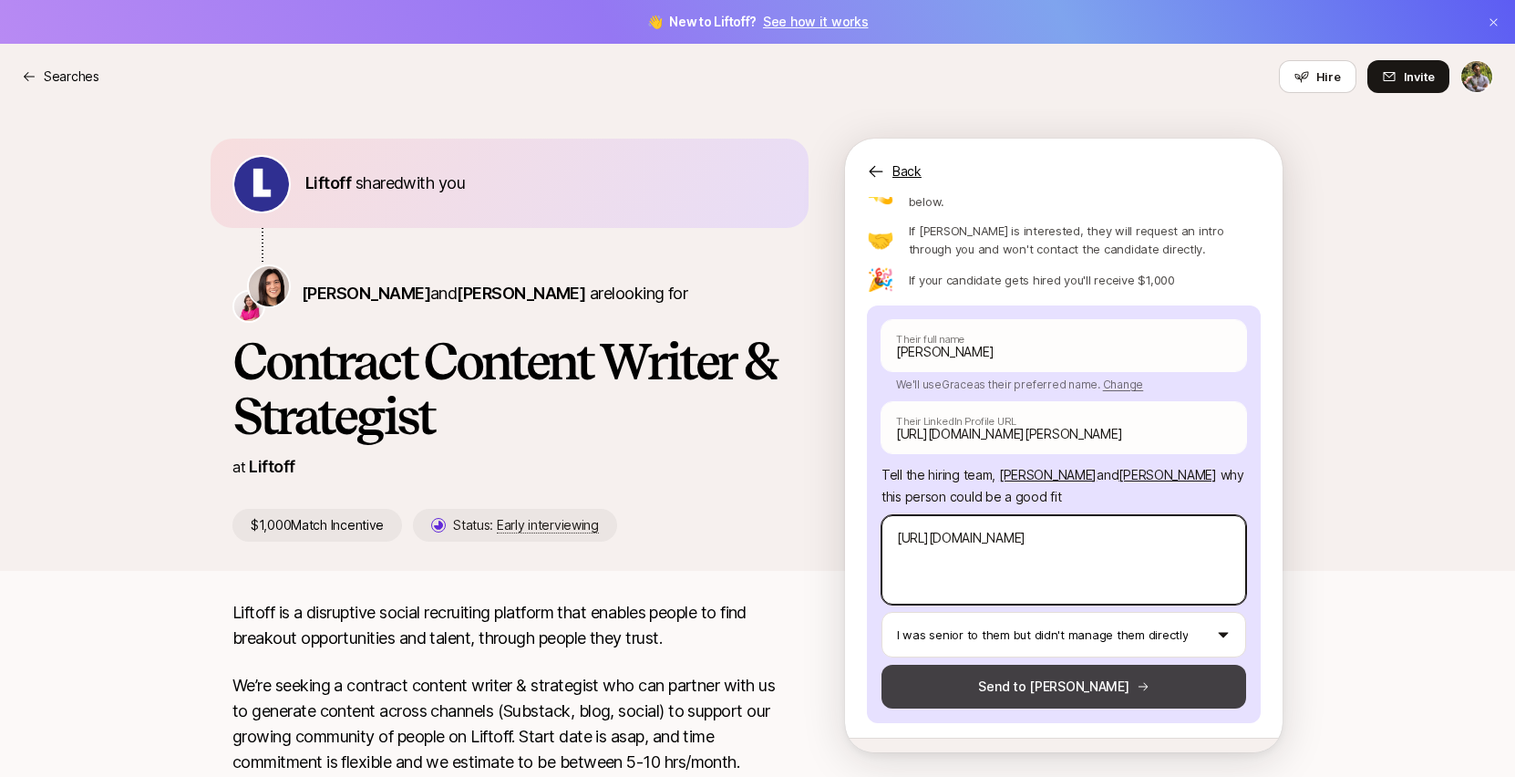
type textarea "[URL][DOMAIN_NAME]"
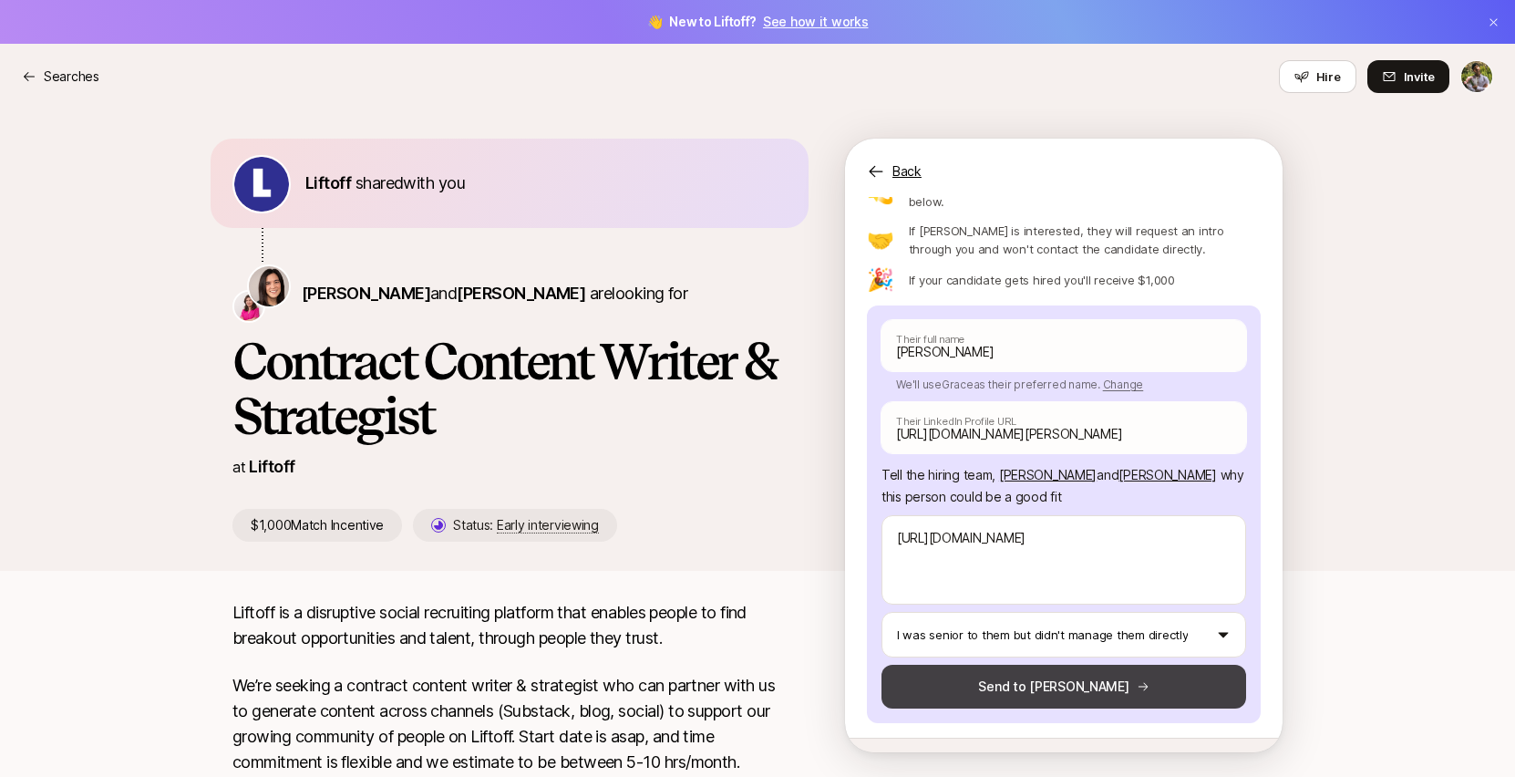
click at [1048, 665] on button "Send to [PERSON_NAME]" at bounding box center [1064, 687] width 365 height 44
type textarea "x"
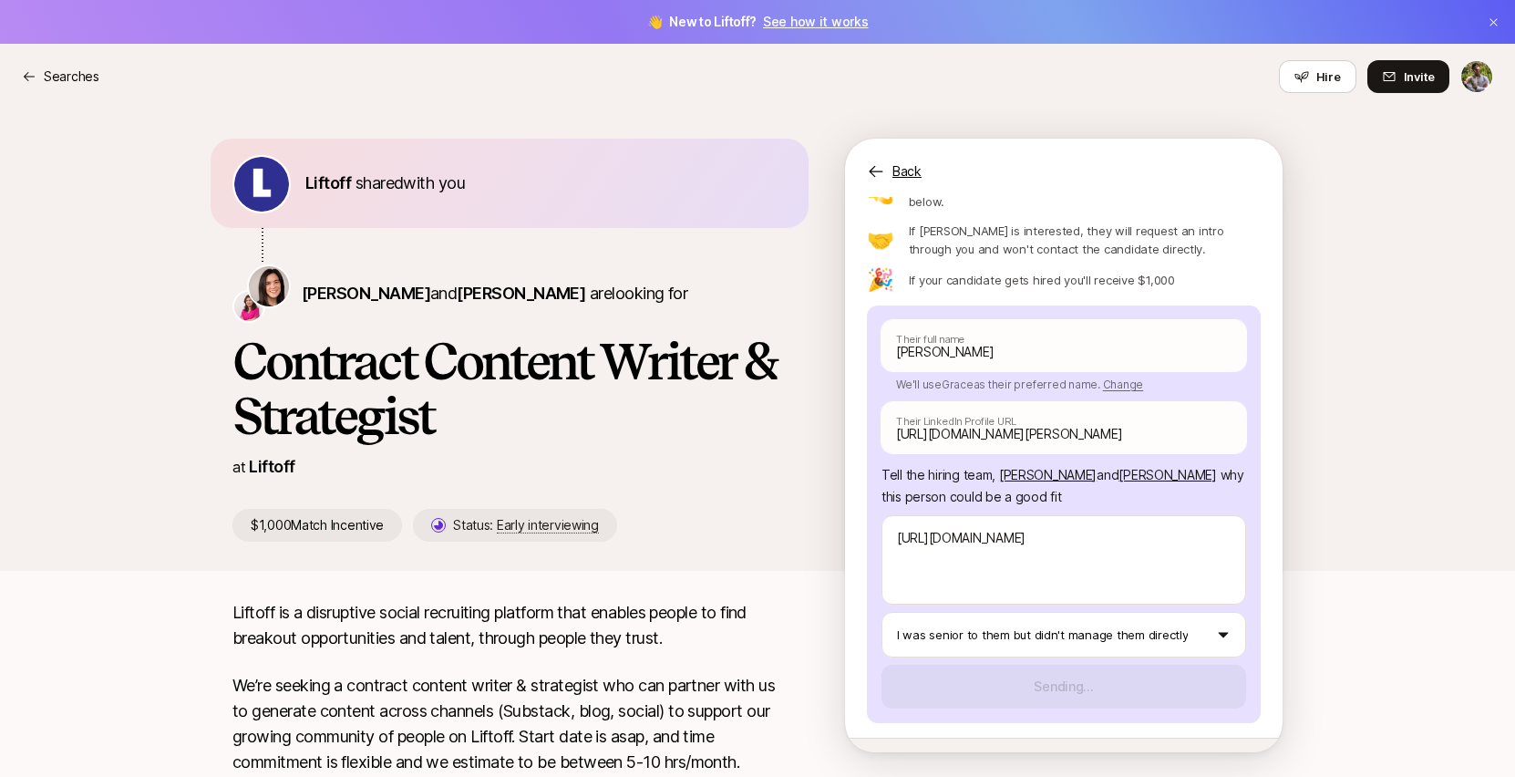
scroll to position [16, 0]
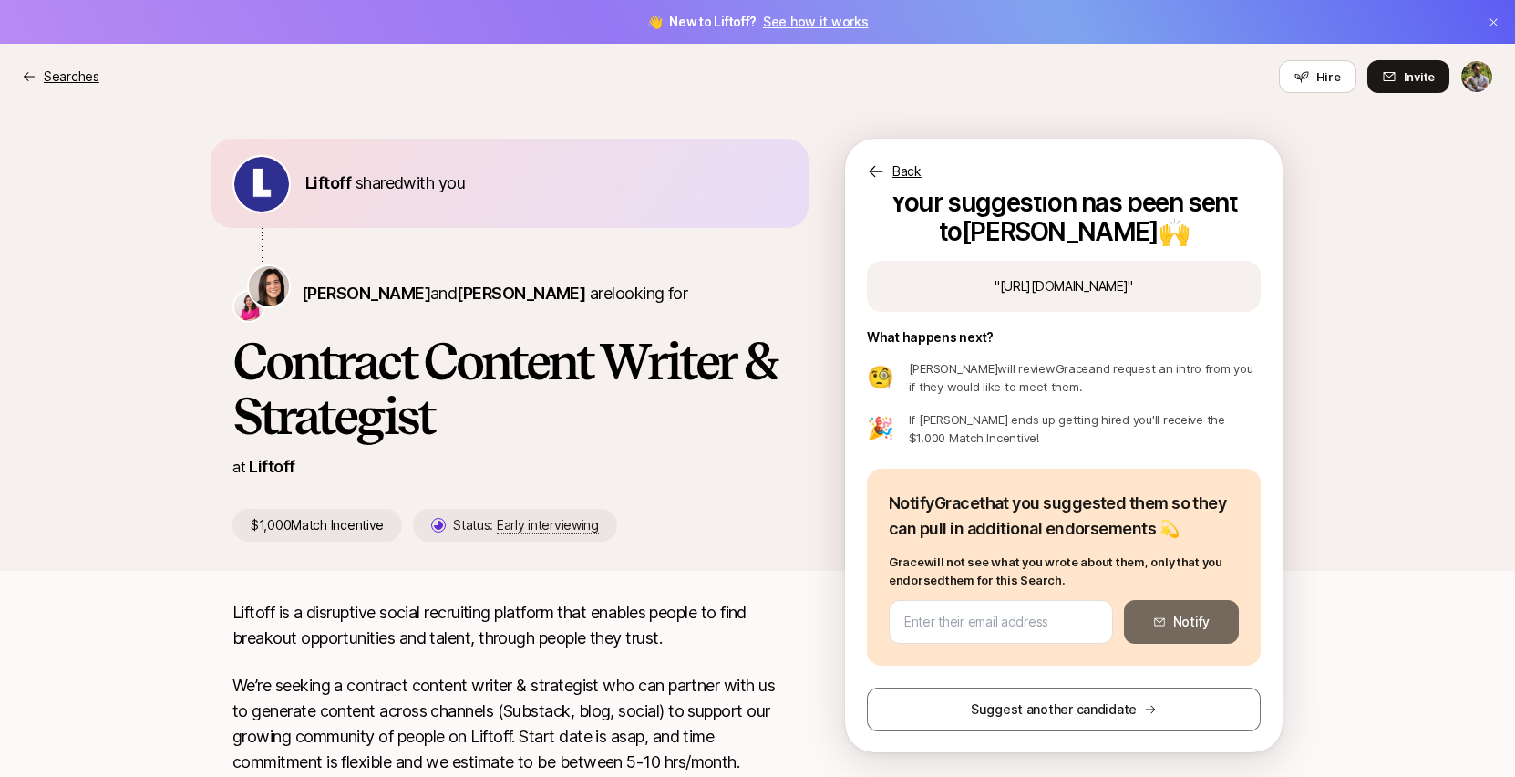
click at [47, 81] on p "Searches" at bounding box center [72, 77] width 56 height 22
